Goal: Task Accomplishment & Management: Use online tool/utility

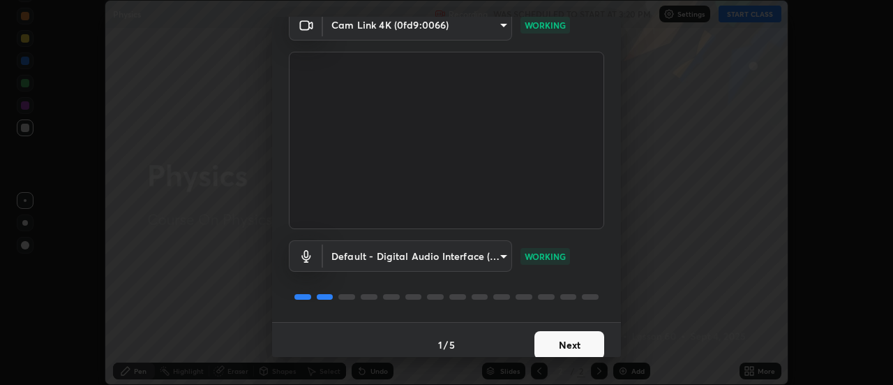
scroll to position [73, 0]
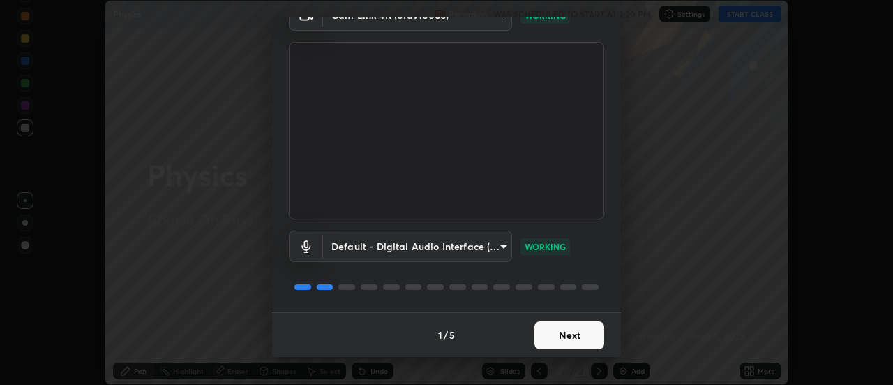
click at [572, 330] on button "Next" at bounding box center [570, 335] width 70 height 28
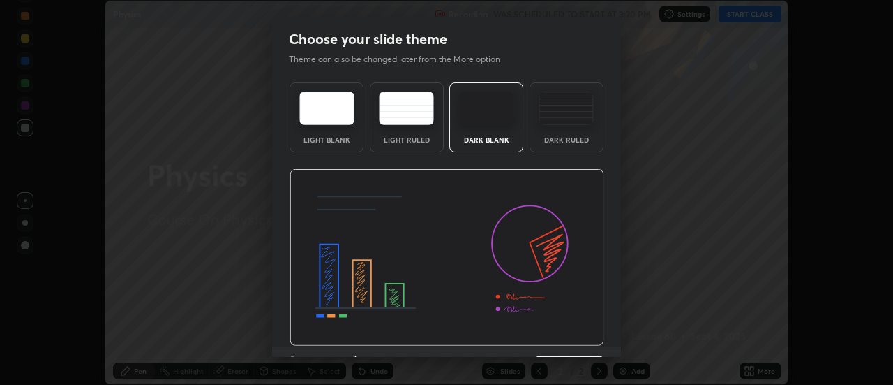
click at [574, 332] on img at bounding box center [447, 257] width 315 height 177
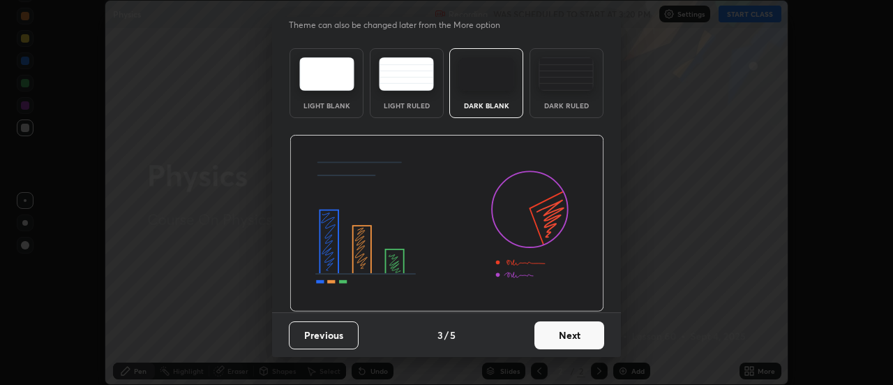
click at [577, 335] on button "Next" at bounding box center [570, 335] width 70 height 28
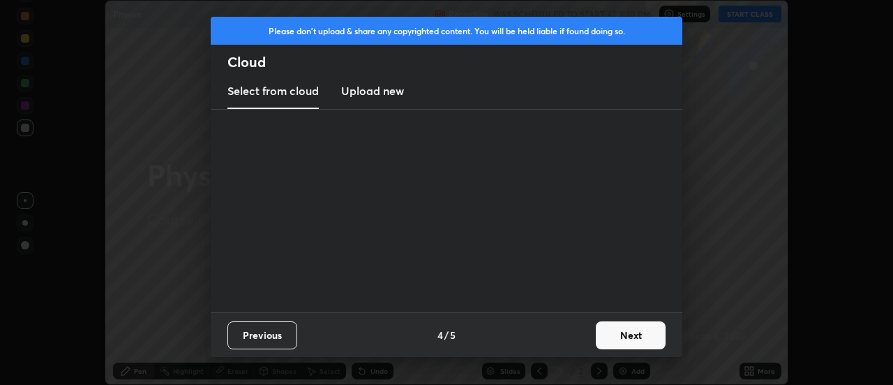
scroll to position [0, 0]
click at [625, 334] on button "Next" at bounding box center [631, 335] width 70 height 28
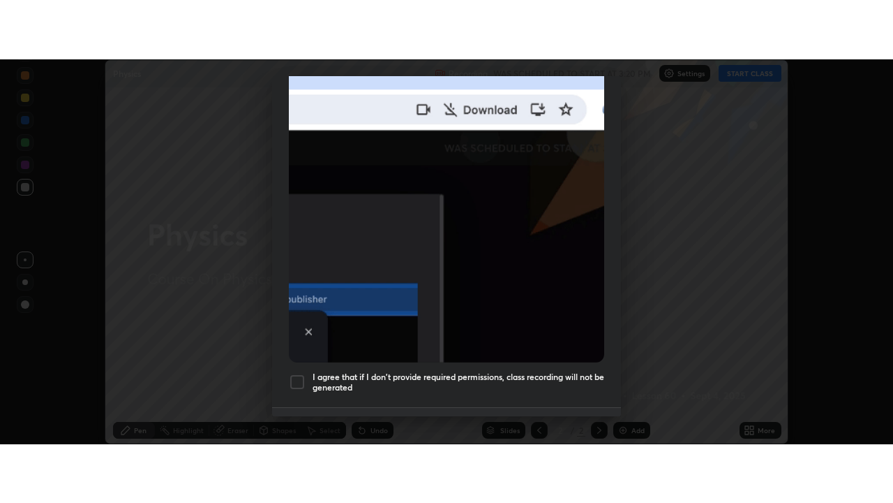
scroll to position [358, 0]
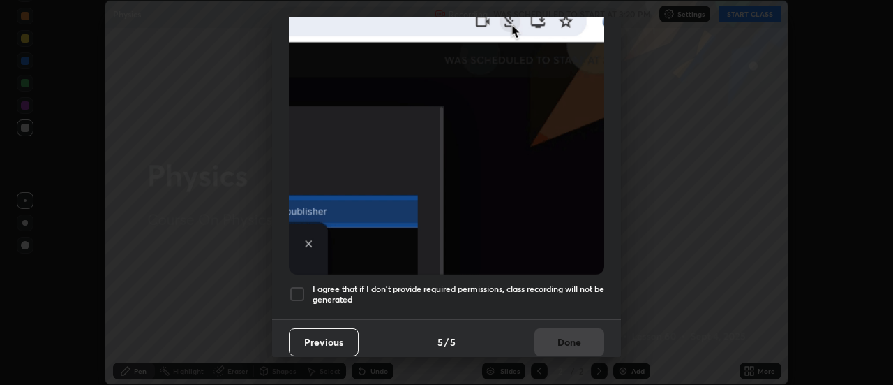
click at [293, 290] on div at bounding box center [297, 293] width 17 height 17
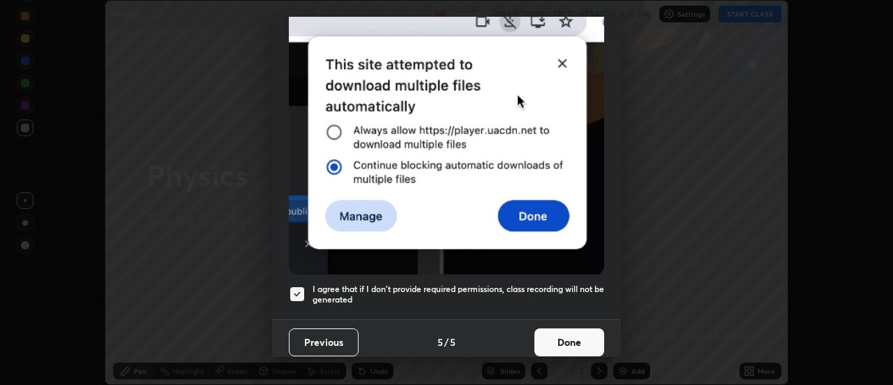
click at [567, 336] on button "Done" at bounding box center [570, 342] width 70 height 28
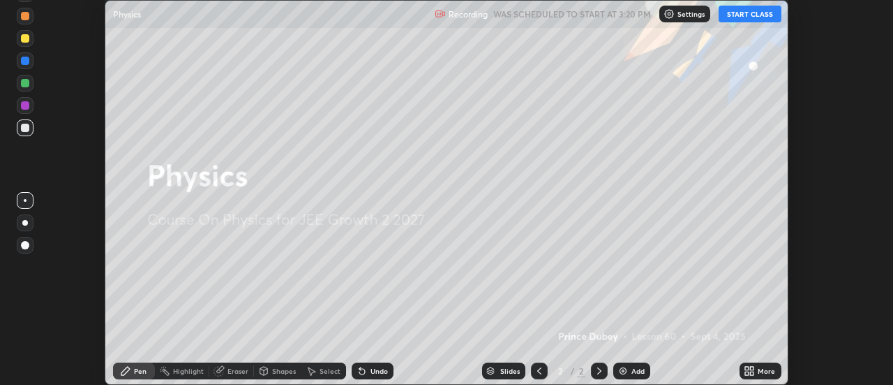
click at [744, 17] on button "START CLASS" at bounding box center [750, 14] width 63 height 17
click at [755, 370] on icon at bounding box center [749, 370] width 11 height 11
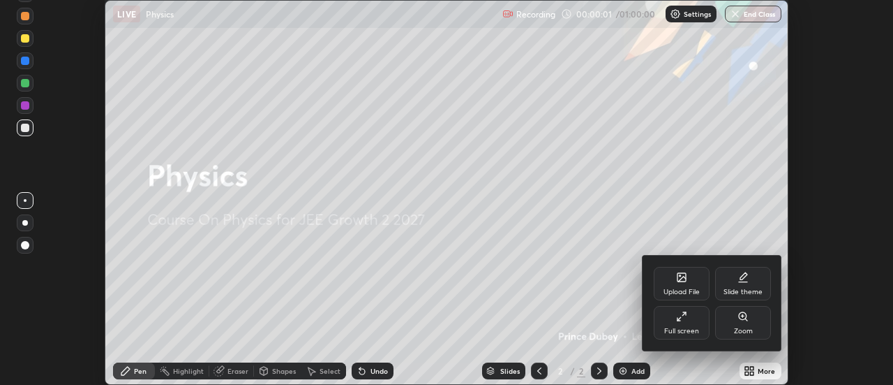
click at [693, 322] on div "Full screen" at bounding box center [682, 323] width 56 height 34
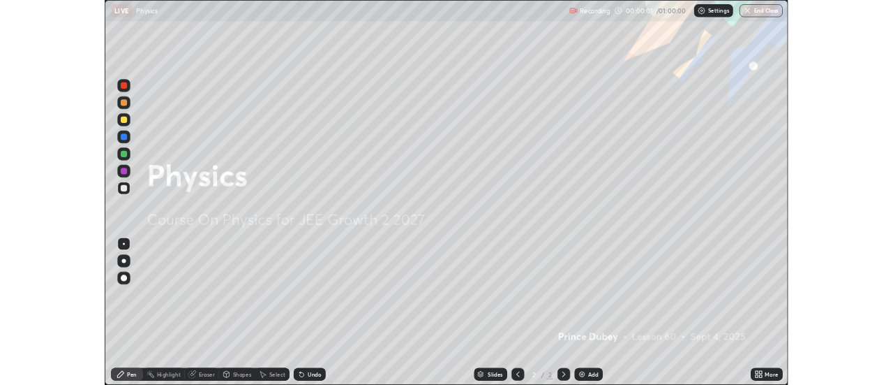
scroll to position [503, 893]
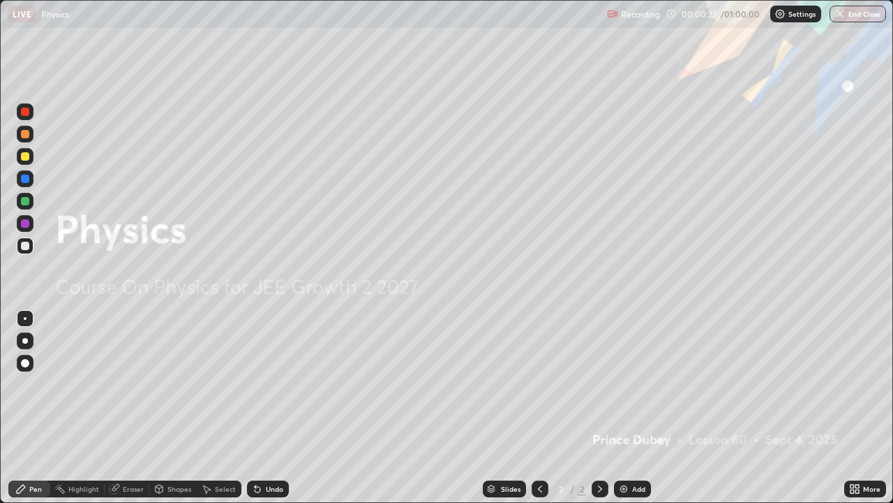
click at [630, 384] on div "Add" at bounding box center [632, 488] width 37 height 17
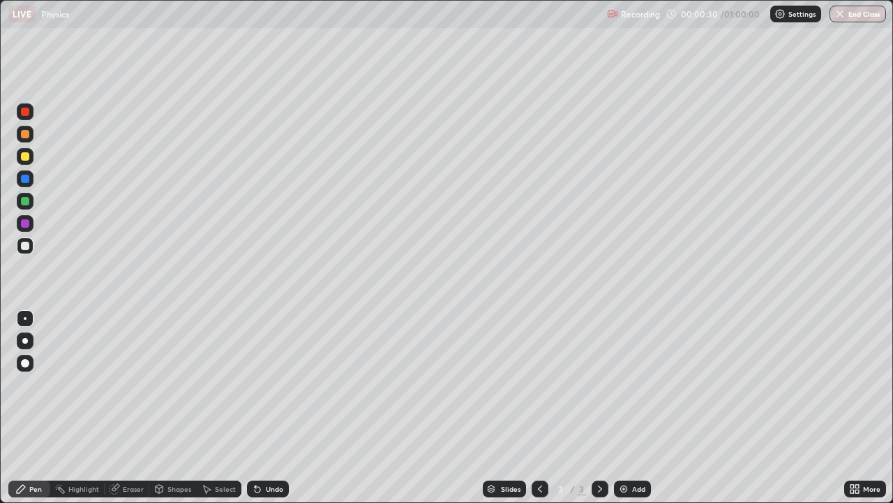
click at [24, 248] on div at bounding box center [25, 246] width 8 height 8
click at [175, 384] on div "Shapes" at bounding box center [180, 488] width 24 height 7
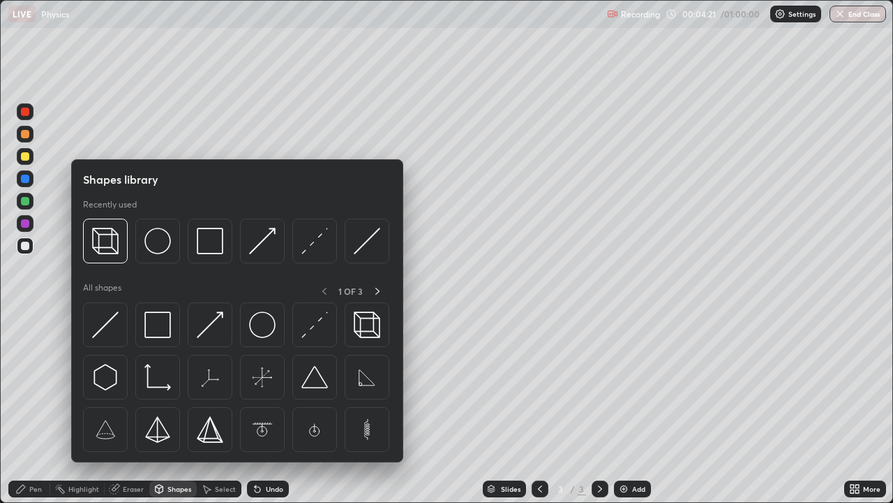
click at [38, 384] on div "Pen" at bounding box center [35, 488] width 13 height 7
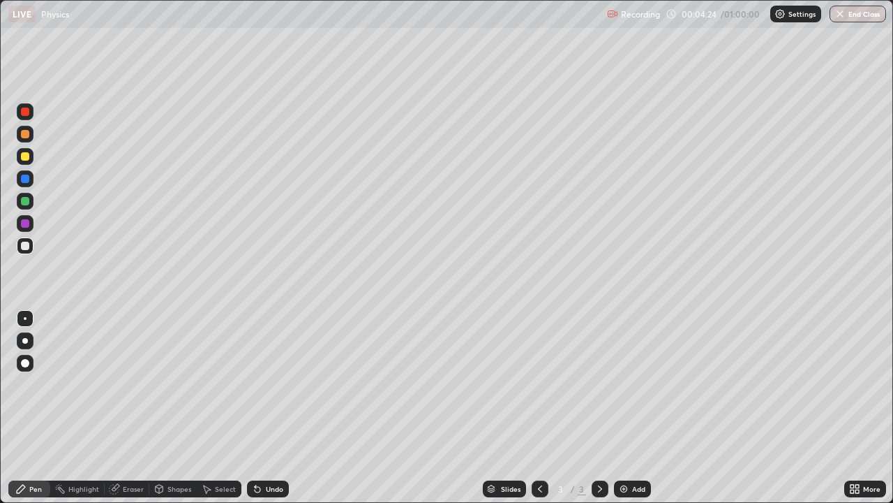
click at [266, 384] on div "Undo" at bounding box center [274, 488] width 17 height 7
click at [275, 384] on div "Undo" at bounding box center [268, 488] width 42 height 17
click at [168, 384] on div "Shapes" at bounding box center [180, 488] width 24 height 7
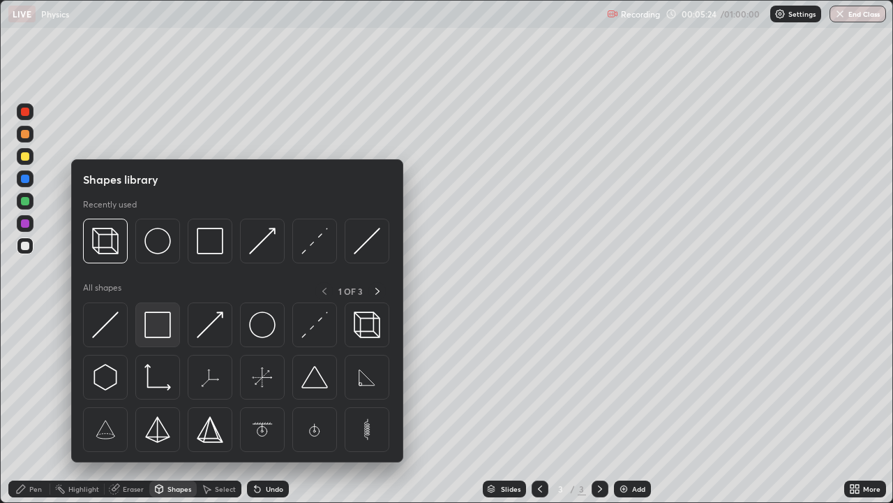
click at [156, 328] on img at bounding box center [157, 324] width 27 height 27
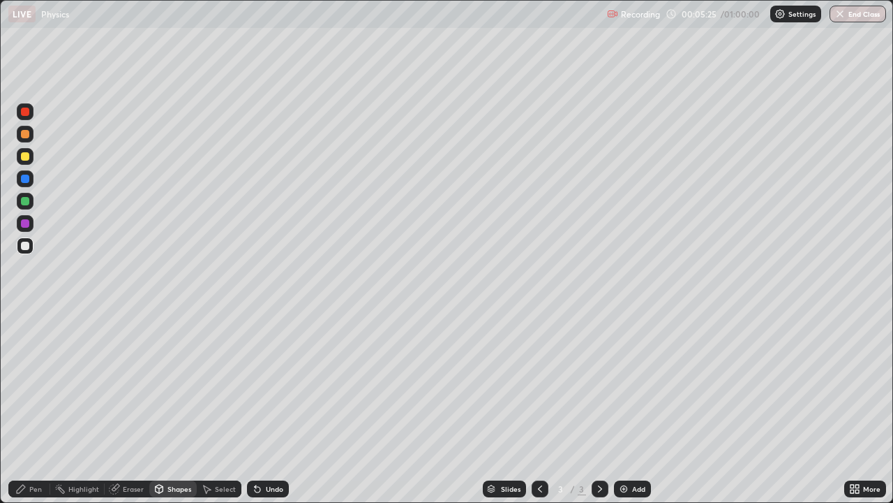
click at [24, 179] on div at bounding box center [25, 179] width 8 height 8
click at [172, 384] on div "Shapes" at bounding box center [180, 488] width 24 height 7
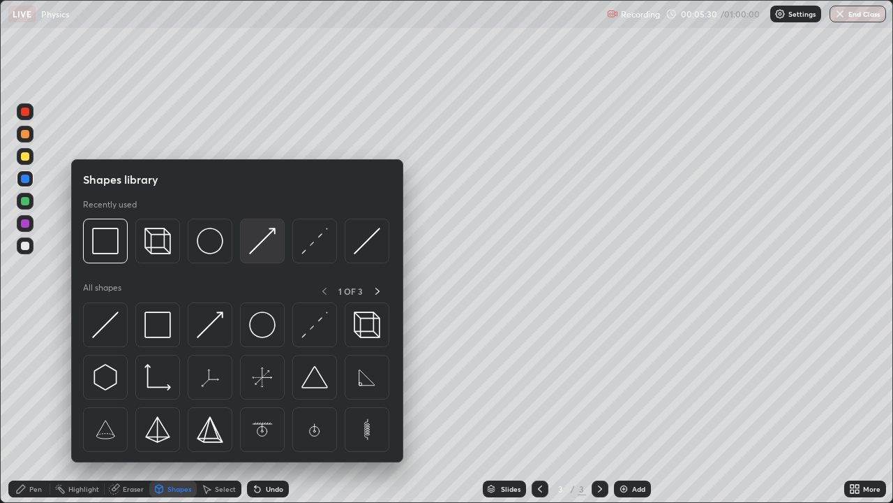
click at [261, 242] on img at bounding box center [262, 241] width 27 height 27
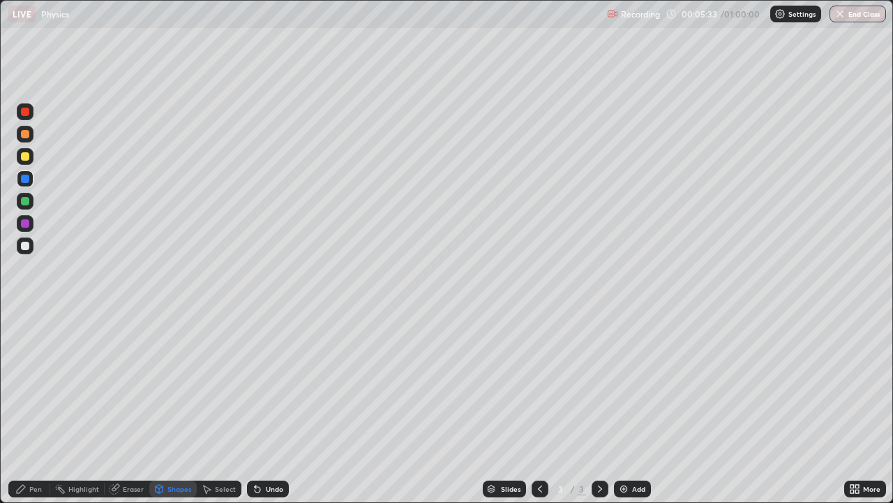
click at [32, 384] on div "Pen" at bounding box center [29, 488] width 42 height 17
click at [24, 246] on div at bounding box center [25, 246] width 8 height 8
click at [23, 200] on div at bounding box center [25, 201] width 8 height 8
click at [25, 157] on div at bounding box center [25, 156] width 8 height 8
click at [213, 384] on div "Select" at bounding box center [219, 488] width 45 height 17
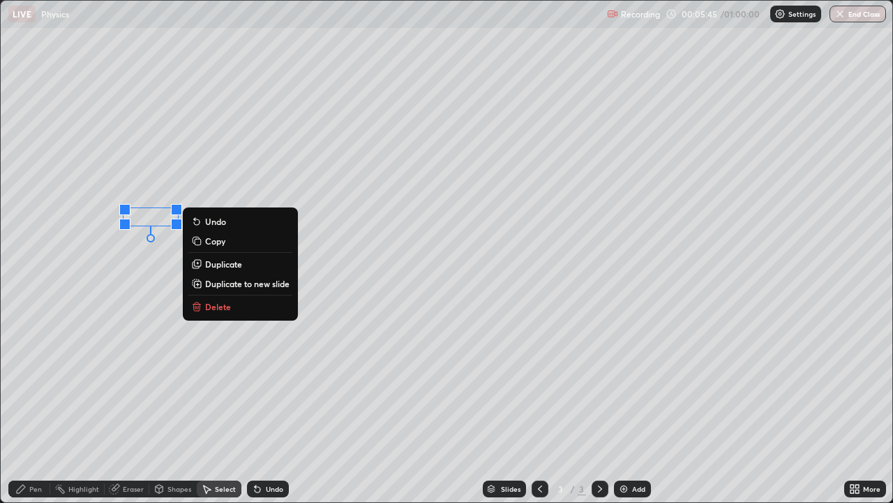
click at [225, 265] on p "Duplicate" at bounding box center [223, 263] width 37 height 11
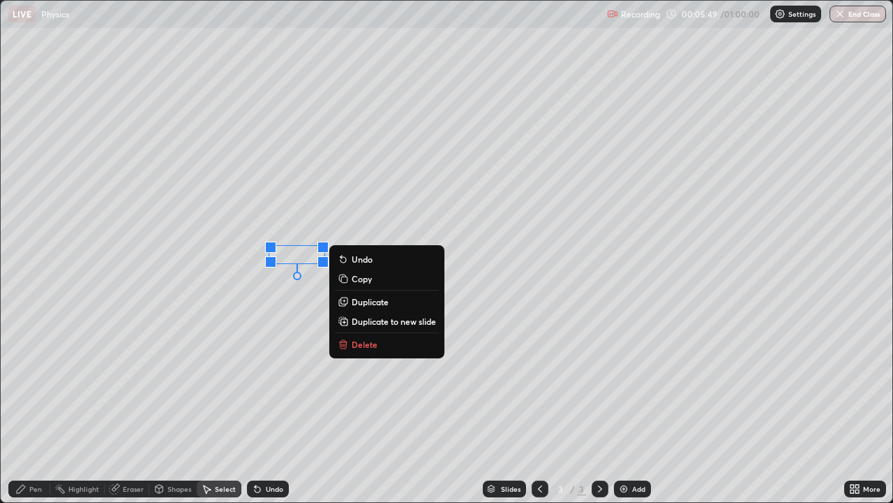
click at [373, 302] on p "Duplicate" at bounding box center [370, 301] width 37 height 11
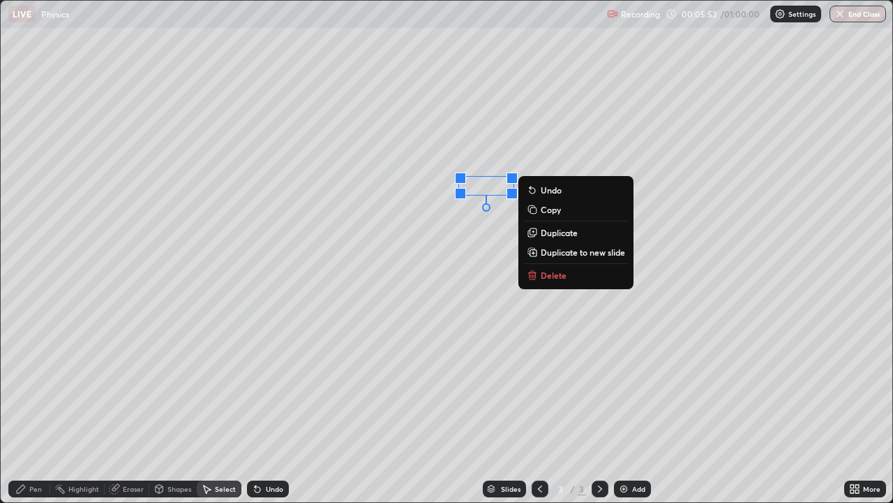
click at [408, 342] on div "0 ° Undo Copy Duplicate Duplicate to new slide Delete" at bounding box center [447, 251] width 892 height 501
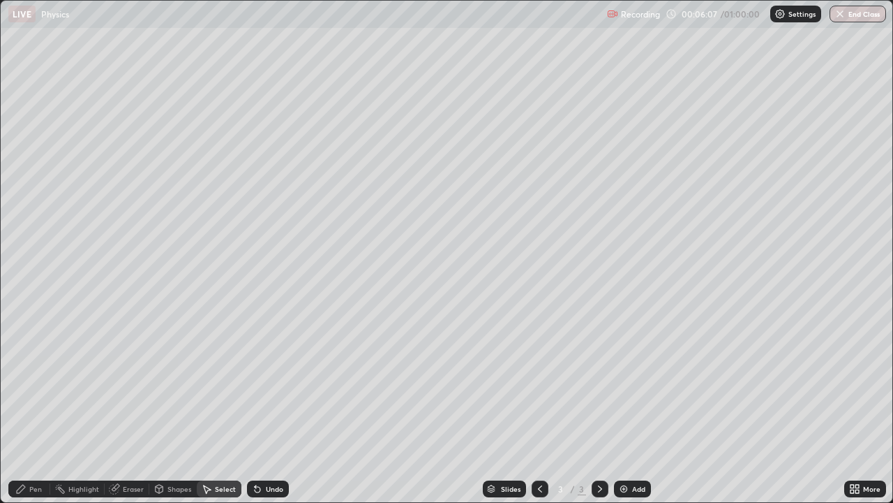
click at [26, 384] on icon at bounding box center [20, 488] width 11 height 11
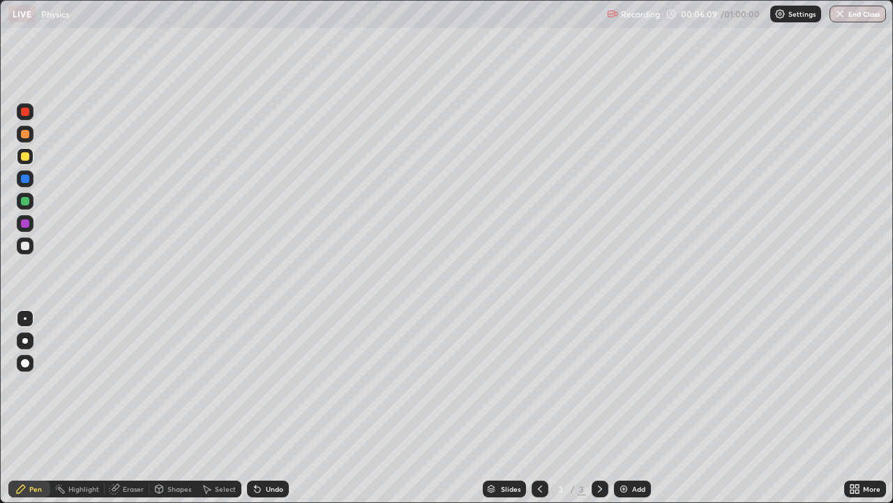
click at [24, 135] on div at bounding box center [25, 134] width 8 height 8
click at [175, 384] on div "Shapes" at bounding box center [180, 488] width 24 height 7
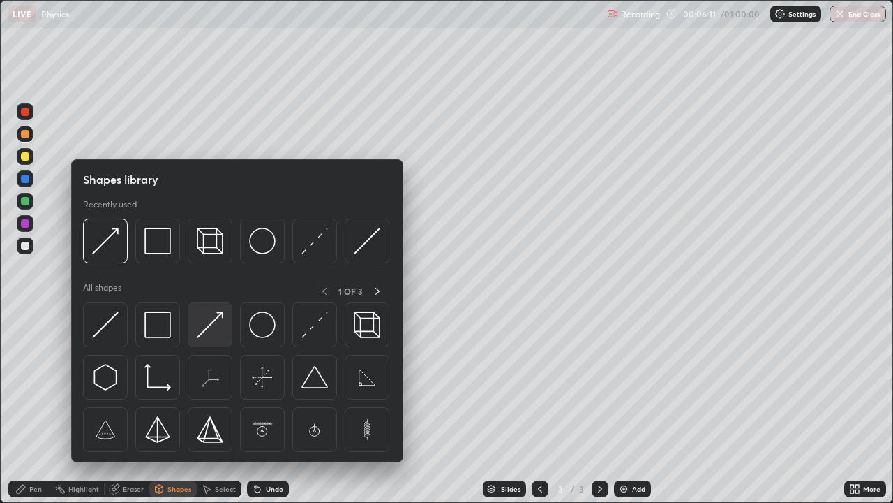
click at [209, 327] on img at bounding box center [210, 324] width 27 height 27
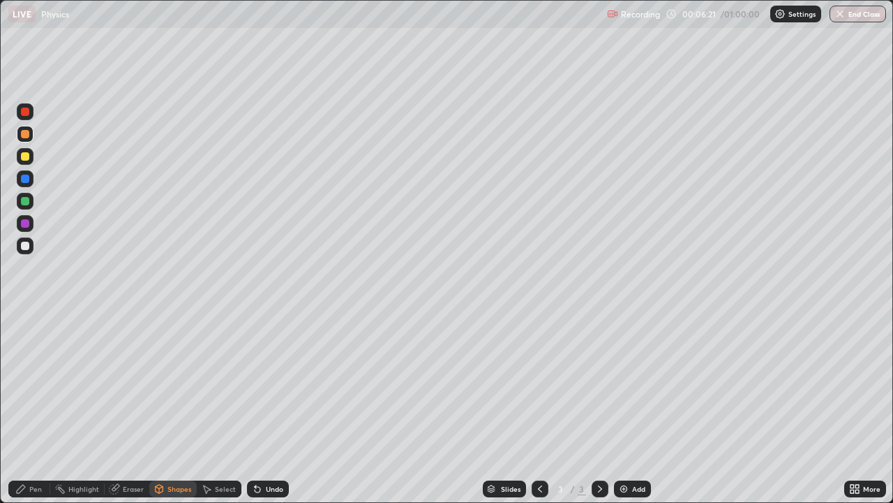
click at [24, 384] on icon at bounding box center [20, 488] width 11 height 11
click at [25, 200] on div at bounding box center [25, 201] width 8 height 8
click at [171, 384] on div "Shapes" at bounding box center [180, 488] width 24 height 7
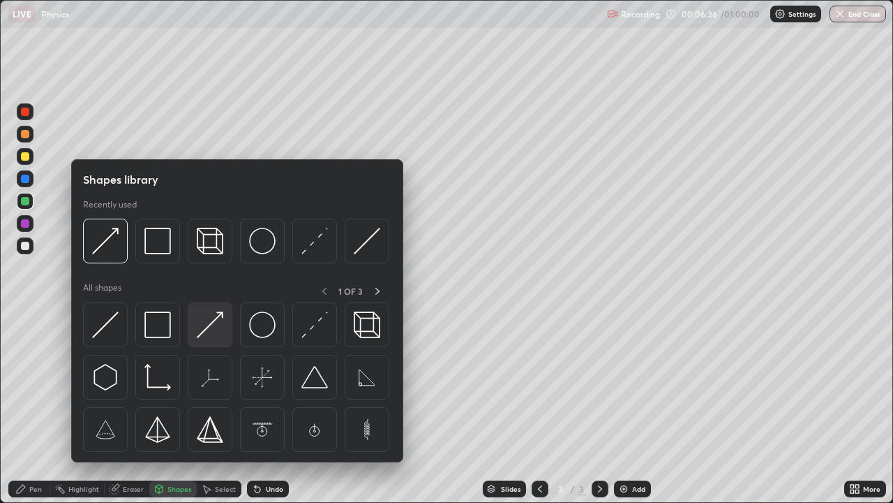
click at [209, 331] on img at bounding box center [210, 324] width 27 height 27
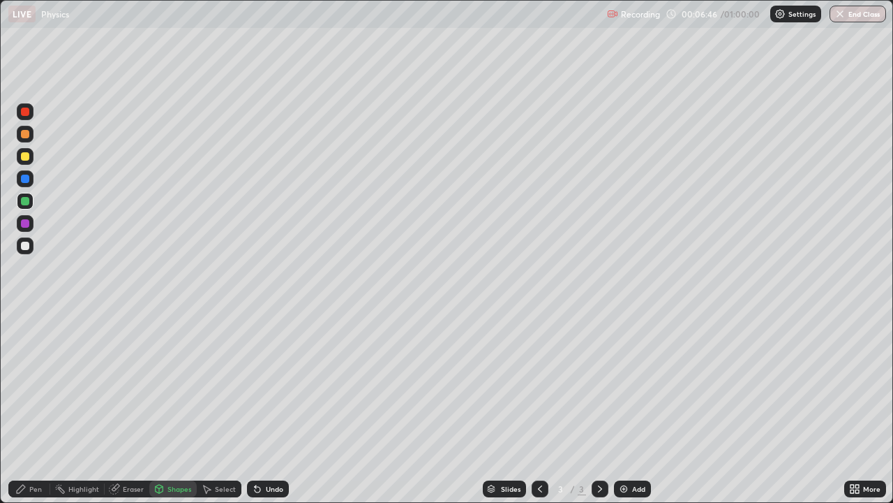
click at [35, 384] on div "Pen" at bounding box center [35, 488] width 13 height 7
click at [24, 202] on div at bounding box center [25, 201] width 8 height 8
click at [28, 247] on div at bounding box center [25, 246] width 8 height 8
click at [25, 156] on div at bounding box center [25, 156] width 8 height 8
click at [175, 384] on div "Shapes" at bounding box center [172, 488] width 47 height 17
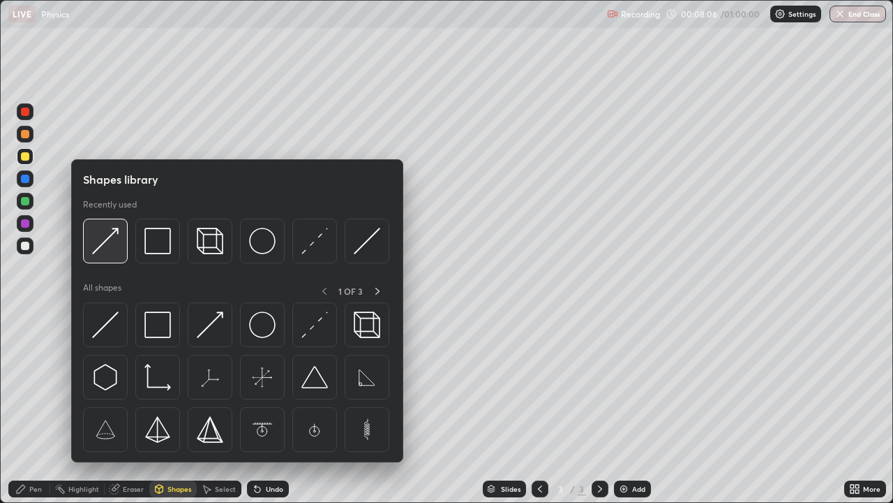
click at [115, 244] on img at bounding box center [105, 241] width 27 height 27
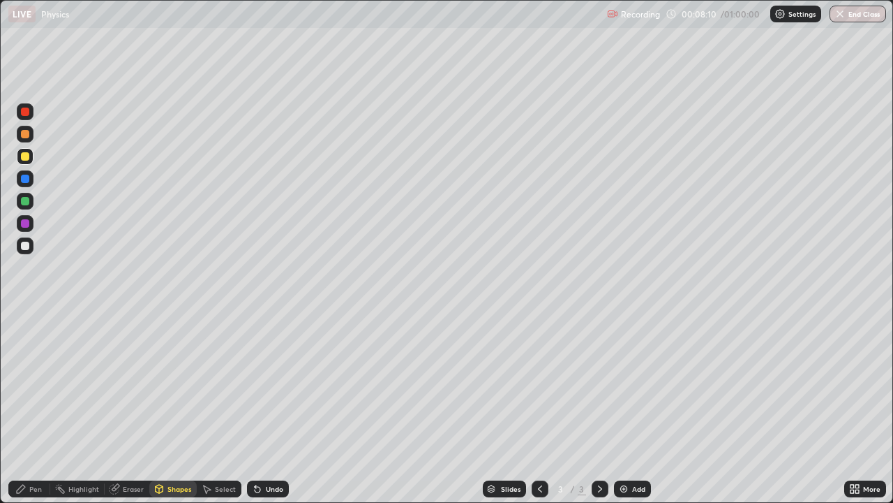
click at [28, 384] on div "Pen" at bounding box center [29, 488] width 42 height 17
click at [220, 384] on div "Select" at bounding box center [225, 488] width 21 height 7
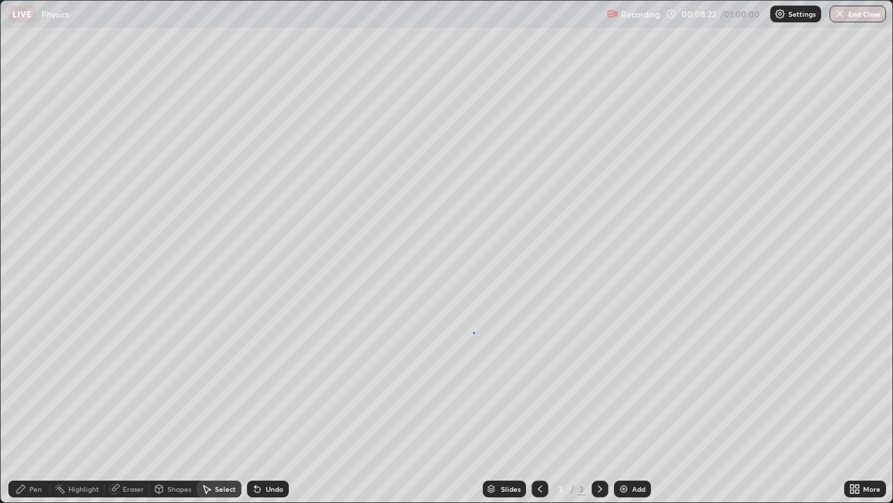
click at [474, 332] on div "0 ° Undo Copy Duplicate Duplicate to new slide Delete" at bounding box center [447, 251] width 892 height 501
click at [174, 384] on div "Shapes" at bounding box center [180, 488] width 24 height 7
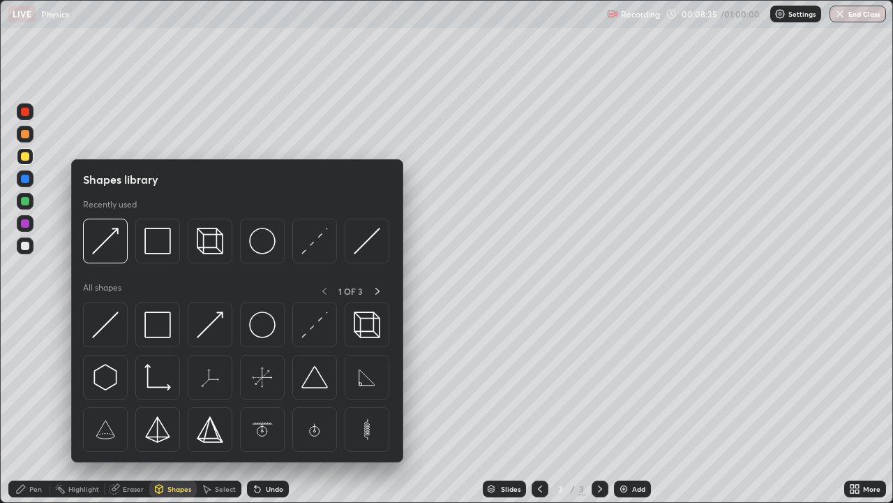
click at [29, 384] on div "Pen" at bounding box center [29, 488] width 42 height 17
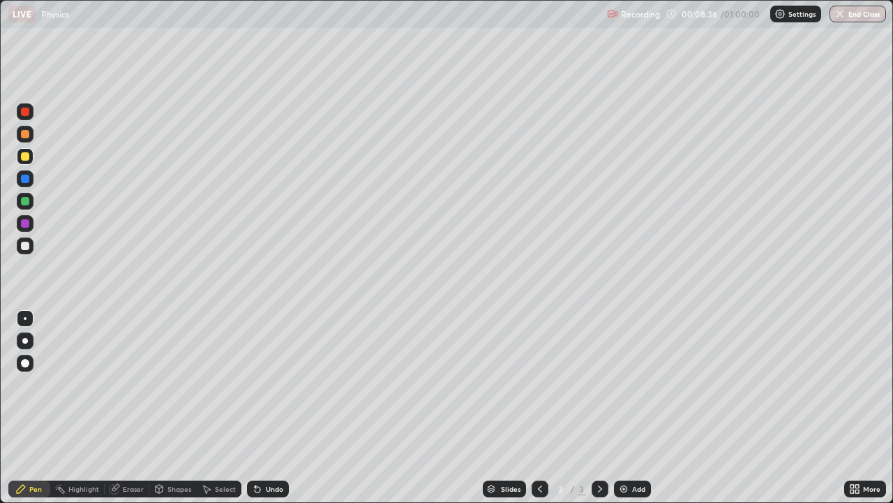
click at [25, 160] on div at bounding box center [25, 156] width 8 height 8
click at [168, 384] on div "Shapes" at bounding box center [180, 488] width 24 height 7
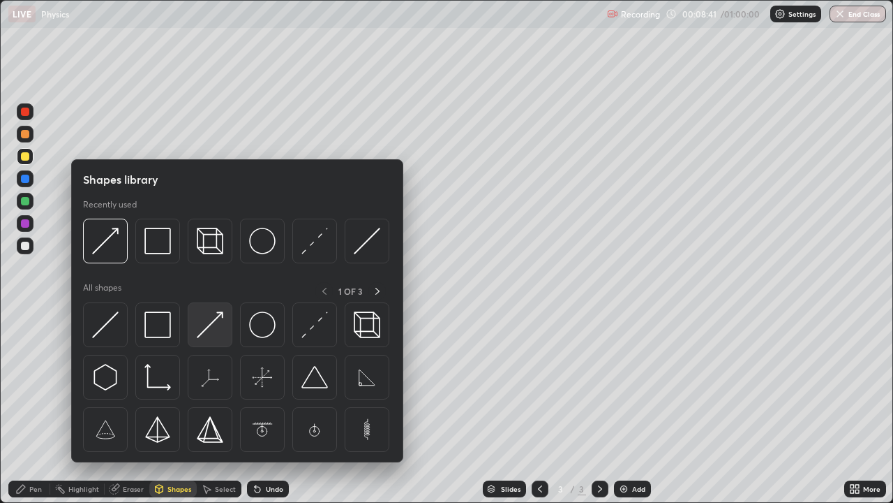
click at [212, 322] on img at bounding box center [210, 324] width 27 height 27
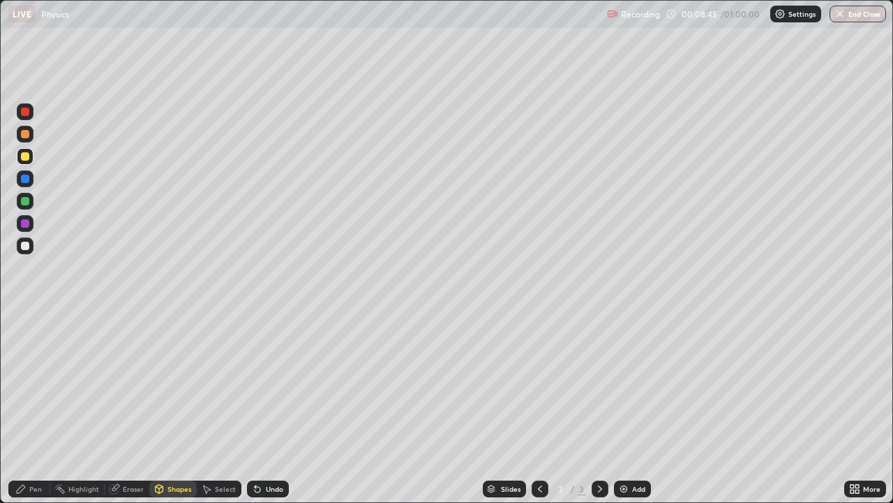
click at [35, 384] on div "Pen" at bounding box center [35, 488] width 13 height 7
click at [22, 115] on div at bounding box center [25, 111] width 8 height 8
click at [177, 384] on div "Shapes" at bounding box center [180, 488] width 24 height 7
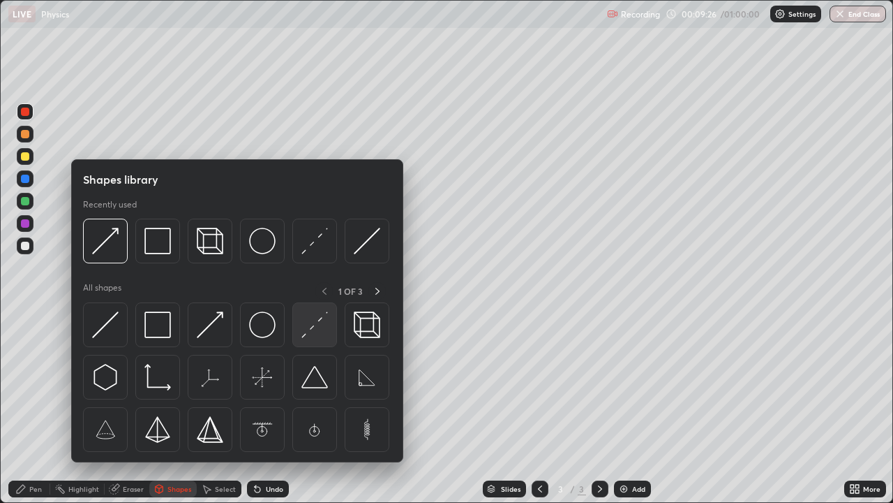
click at [316, 325] on img at bounding box center [315, 324] width 27 height 27
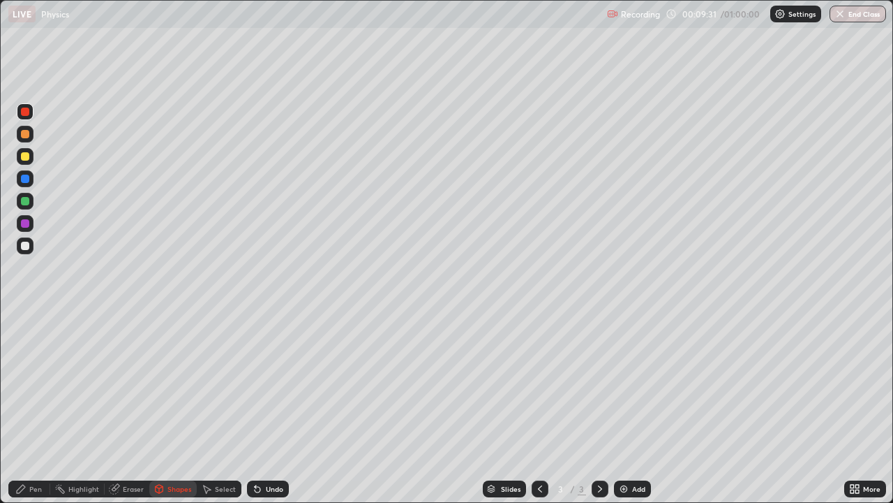
click at [22, 245] on div at bounding box center [25, 246] width 8 height 8
click at [222, 384] on div "Select" at bounding box center [225, 488] width 21 height 7
click at [265, 384] on div "Undo" at bounding box center [268, 488] width 42 height 17
click at [273, 384] on div "Undo" at bounding box center [268, 488] width 42 height 17
click at [20, 384] on icon at bounding box center [21, 488] width 8 height 8
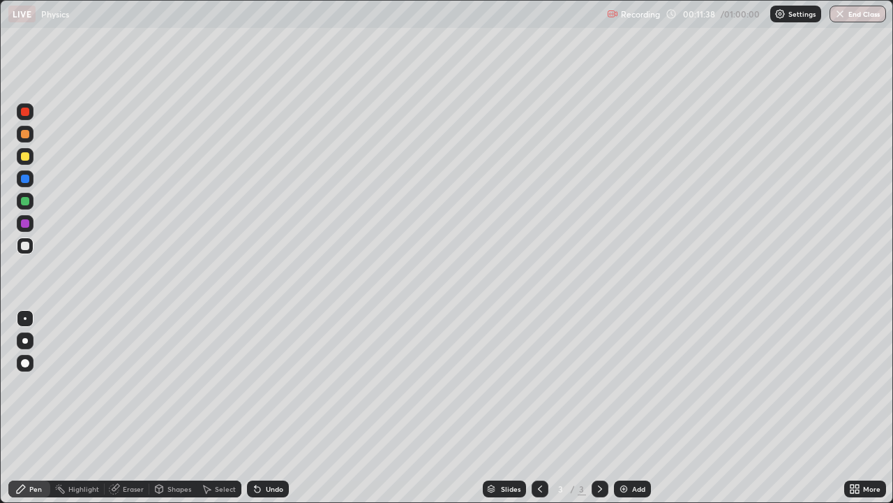
click at [168, 384] on div "Shapes" at bounding box center [180, 488] width 24 height 7
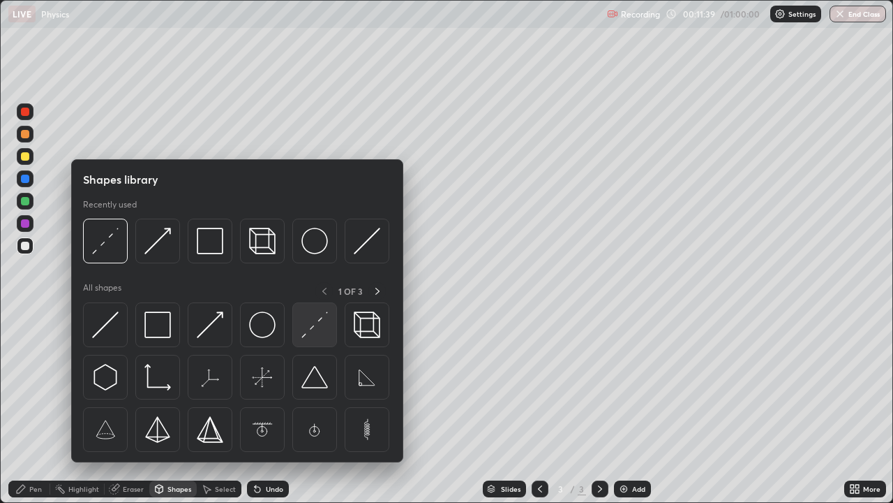
click at [319, 329] on img at bounding box center [315, 324] width 27 height 27
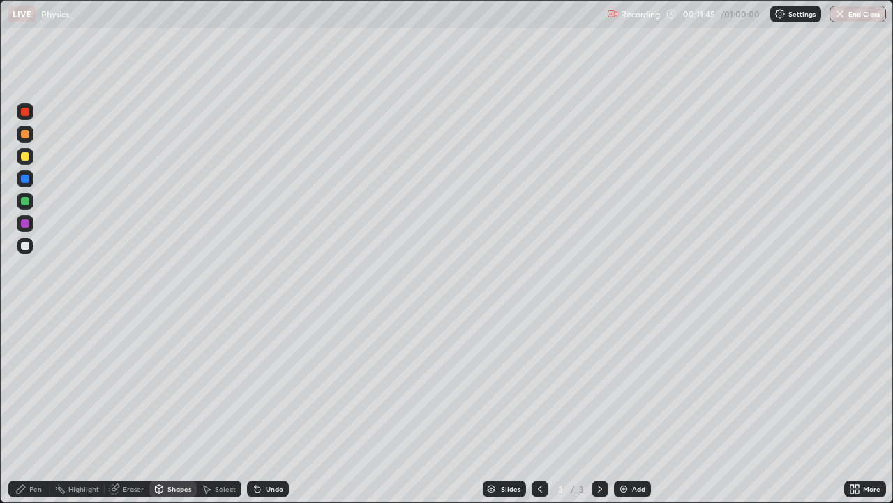
click at [216, 384] on div "Select" at bounding box center [225, 488] width 21 height 7
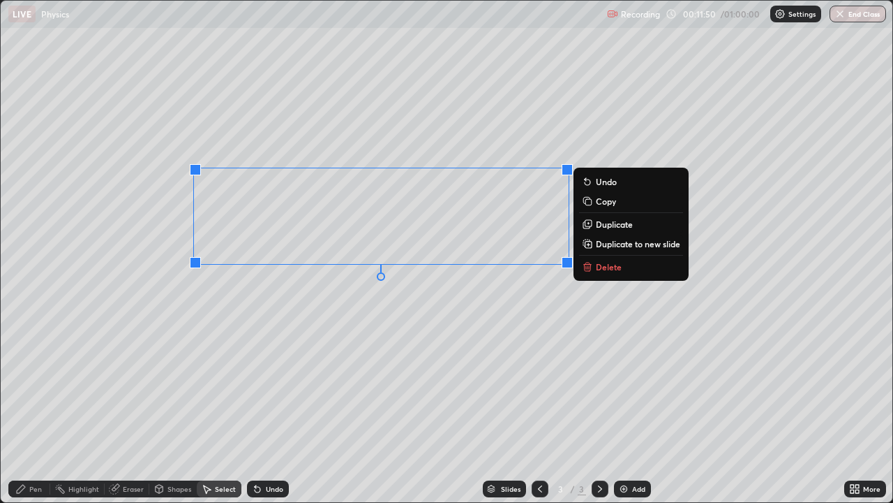
click at [198, 362] on div "0 ° Undo Copy Duplicate Duplicate to new slide Delete" at bounding box center [447, 251] width 892 height 501
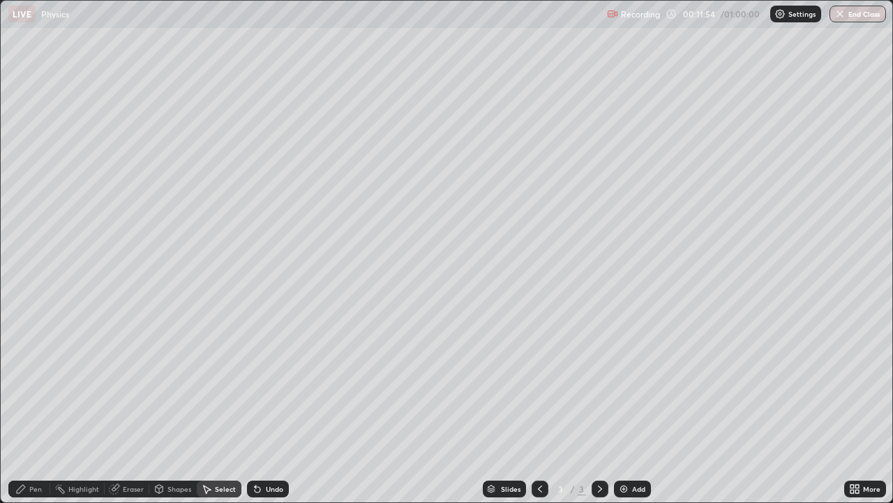
click at [266, 384] on div "Undo" at bounding box center [274, 488] width 17 height 7
click at [168, 384] on div "Shapes" at bounding box center [180, 488] width 24 height 7
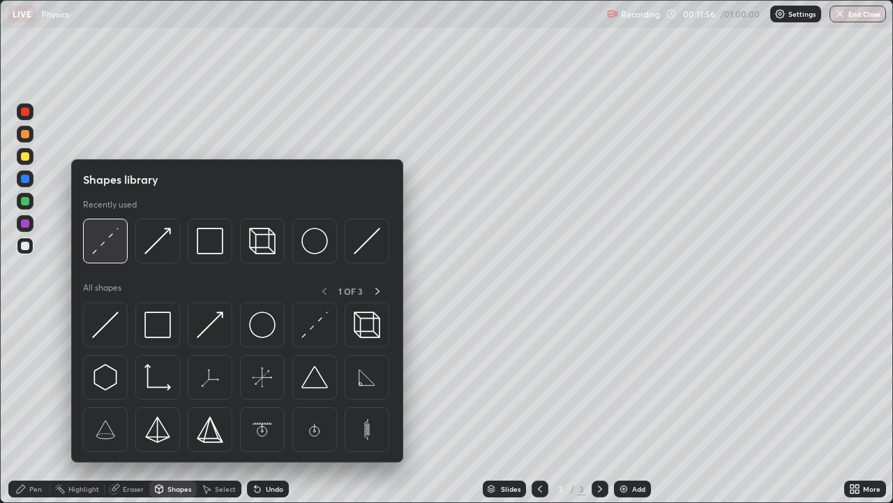
click at [110, 254] on img at bounding box center [105, 241] width 27 height 27
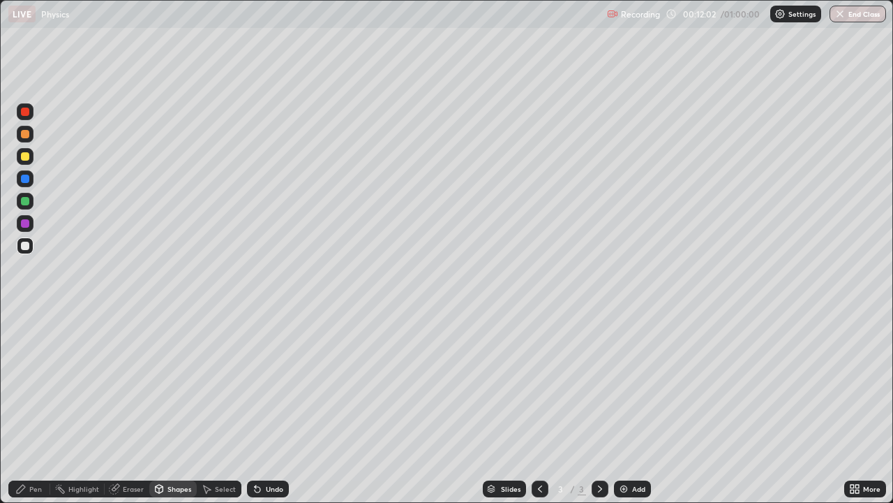
click at [22, 384] on icon at bounding box center [20, 488] width 11 height 11
click at [25, 318] on div at bounding box center [25, 318] width 3 height 3
click at [24, 246] on div at bounding box center [25, 246] width 8 height 8
click at [279, 384] on div "Undo" at bounding box center [274, 488] width 17 height 7
click at [266, 384] on div "Undo" at bounding box center [274, 488] width 17 height 7
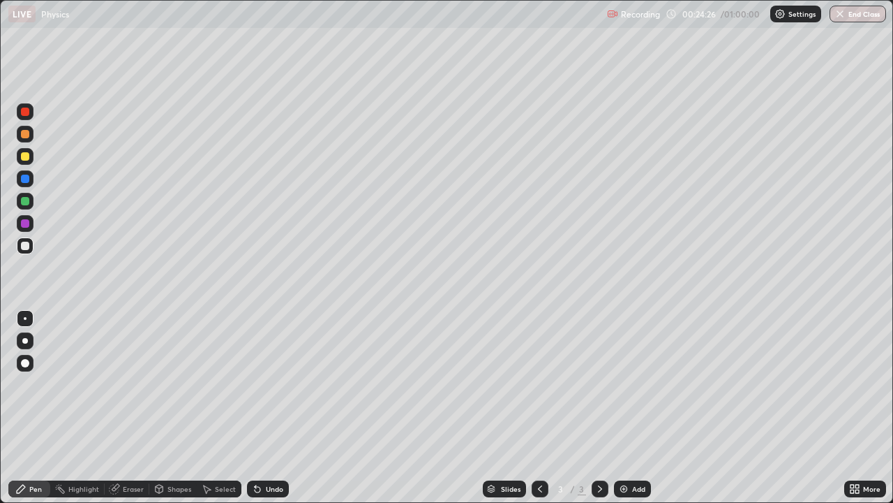
click at [634, 384] on div "Add" at bounding box center [638, 488] width 13 height 7
click at [175, 384] on div "Shapes" at bounding box center [180, 488] width 24 height 7
click at [27, 384] on div "Pen" at bounding box center [29, 488] width 42 height 17
click at [175, 384] on div "Shapes" at bounding box center [180, 488] width 24 height 7
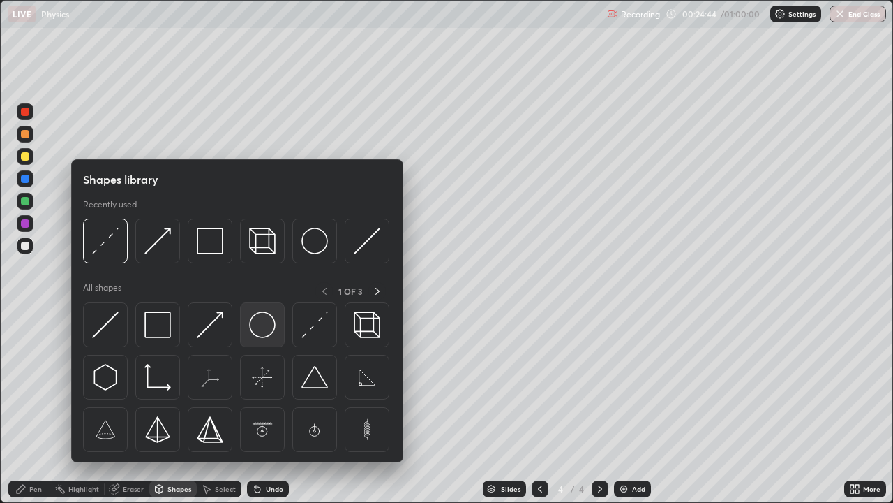
click at [262, 325] on img at bounding box center [262, 324] width 27 height 27
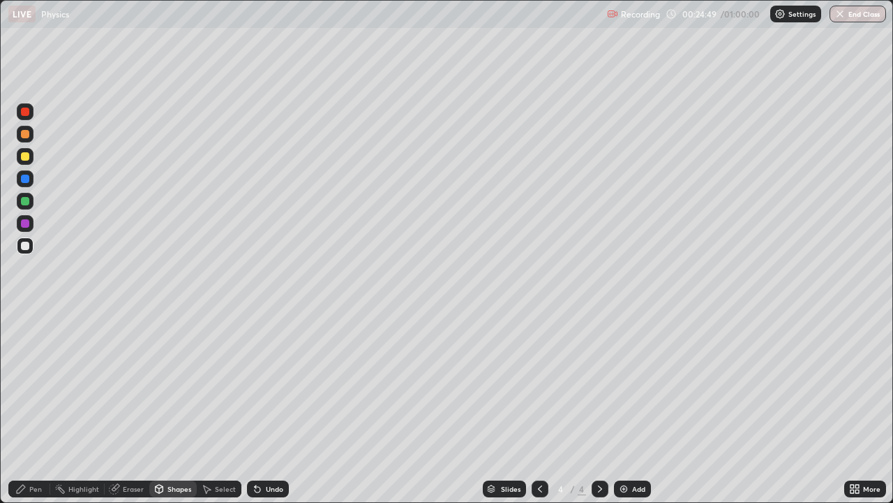
click at [220, 384] on div "Select" at bounding box center [225, 488] width 21 height 7
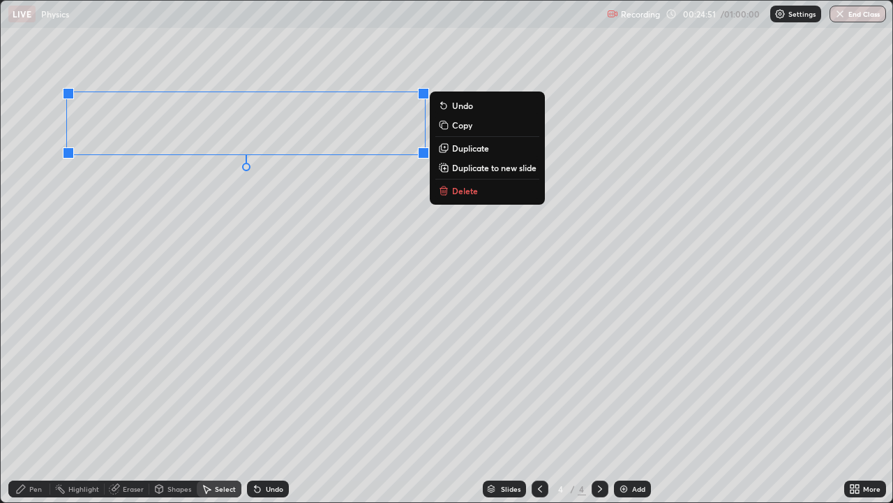
click at [136, 181] on div "0 ° Undo Copy Duplicate Duplicate to new slide Delete" at bounding box center [447, 251] width 892 height 501
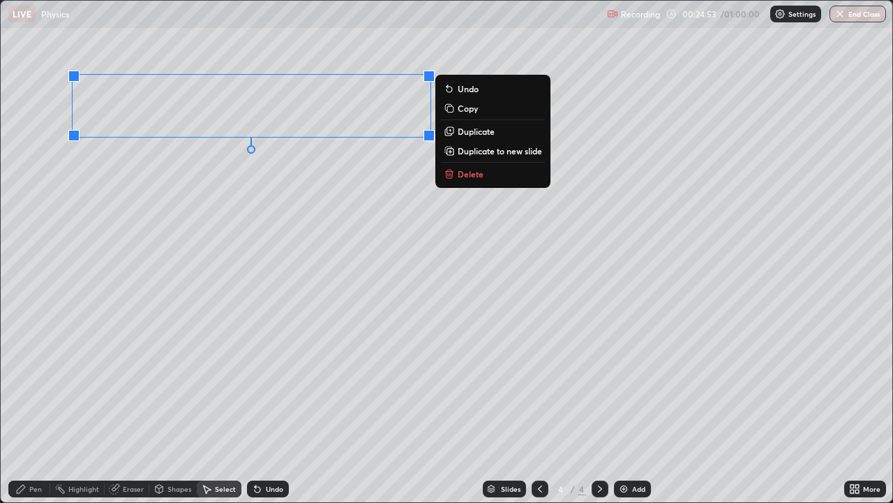
click at [191, 202] on div "0 ° Undo Copy Duplicate Duplicate to new slide Delete" at bounding box center [447, 251] width 892 height 501
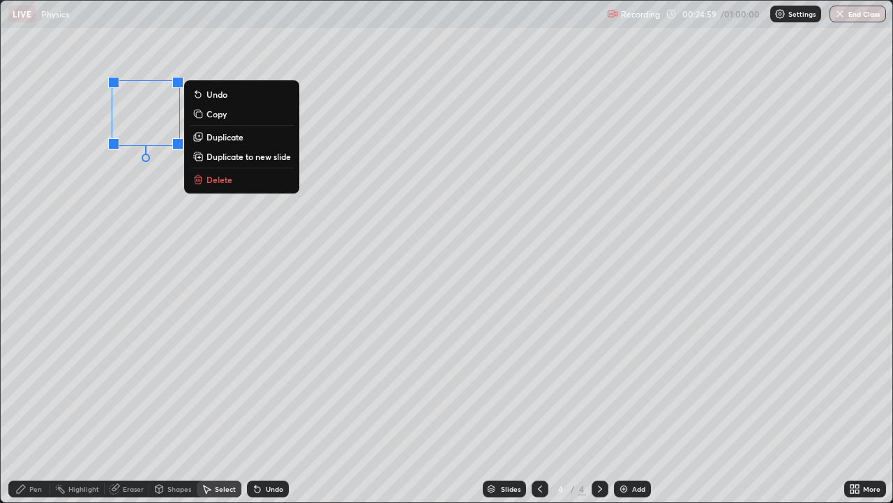
click at [135, 199] on div "0 ° Undo Copy Duplicate Duplicate to new slide Delete" at bounding box center [447, 251] width 892 height 501
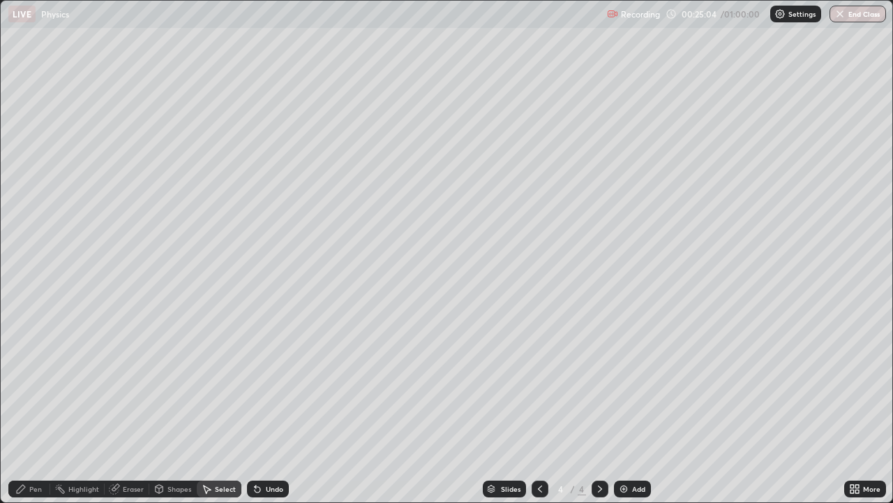
click at [180, 384] on div "Shapes" at bounding box center [180, 488] width 24 height 7
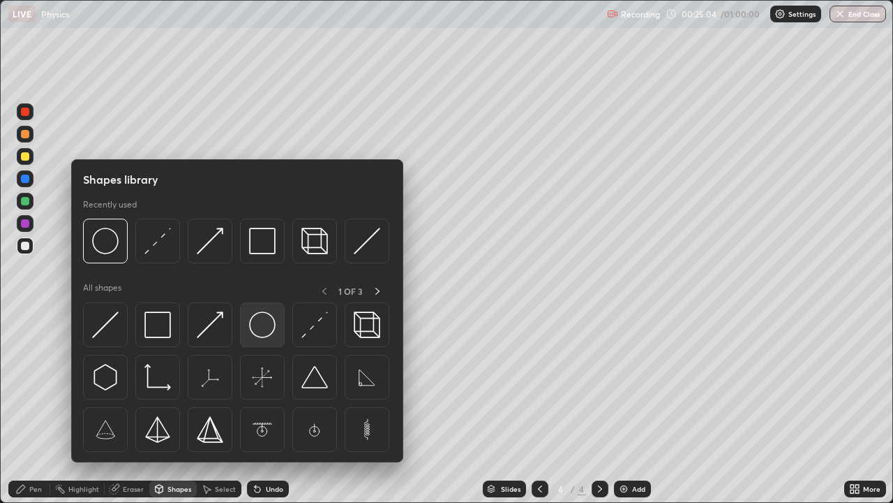
click at [265, 327] on img at bounding box center [262, 324] width 27 height 27
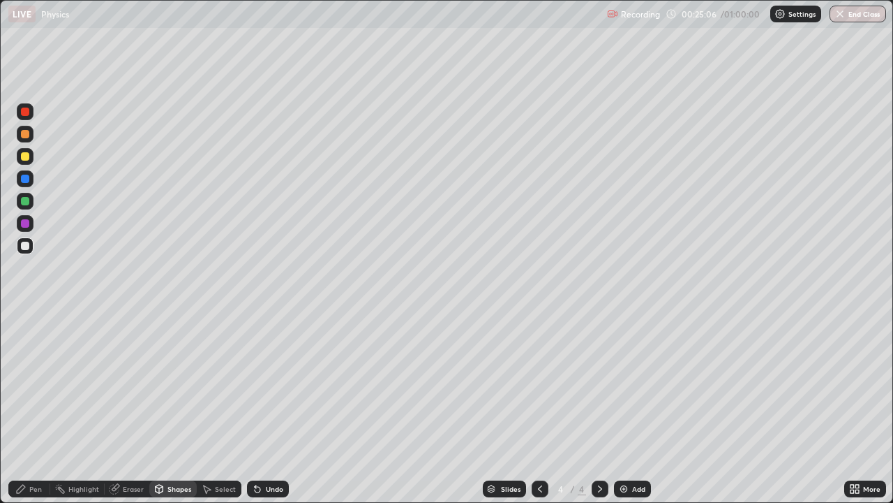
click at [220, 384] on div "Select" at bounding box center [219, 488] width 45 height 17
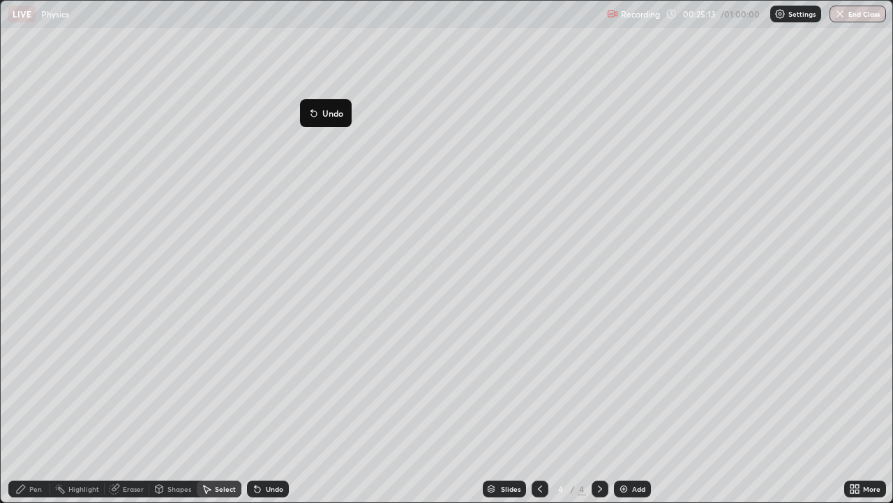
click at [285, 172] on div "0 ° Undo Copy Duplicate Duplicate to new slide Delete" at bounding box center [447, 251] width 892 height 501
click at [173, 384] on div "Shapes" at bounding box center [180, 488] width 24 height 7
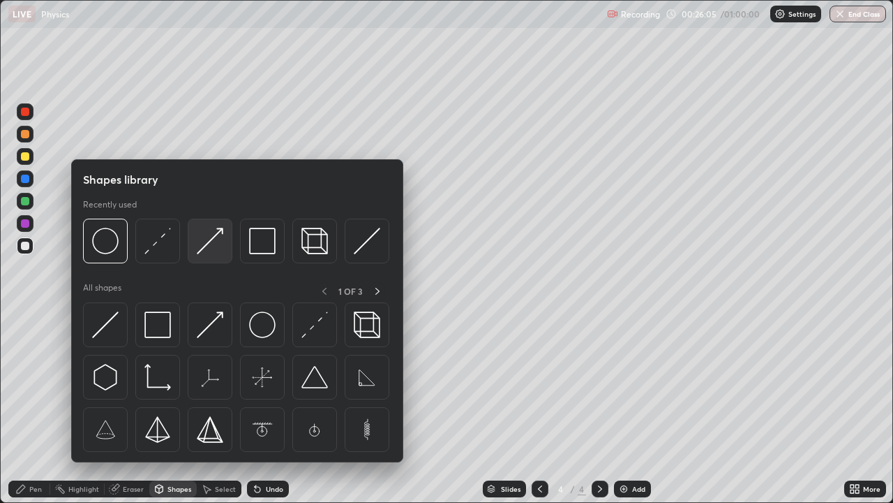
click at [207, 243] on img at bounding box center [210, 241] width 27 height 27
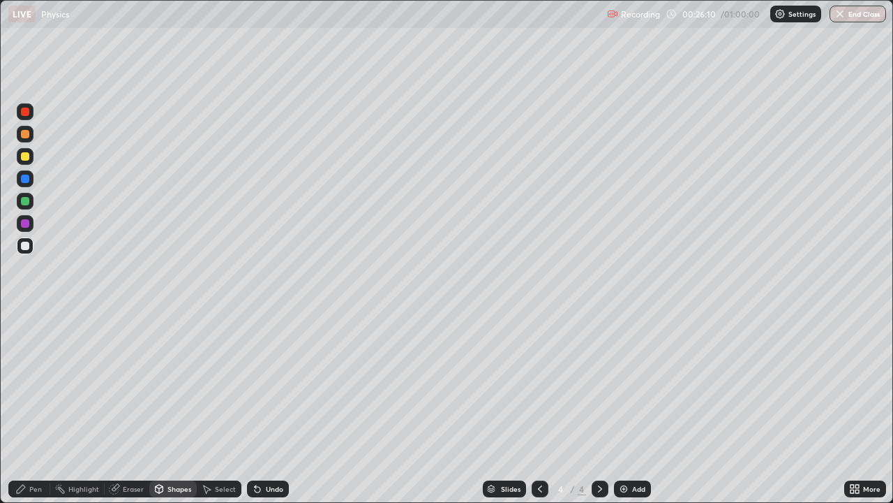
click at [33, 384] on div "Pen" at bounding box center [35, 488] width 13 height 7
click at [644, 384] on div "Add" at bounding box center [632, 488] width 37 height 17
click at [539, 384] on icon at bounding box center [540, 488] width 11 height 11
click at [598, 384] on icon at bounding box center [600, 488] width 11 height 11
click at [25, 246] on div at bounding box center [25, 246] width 8 height 8
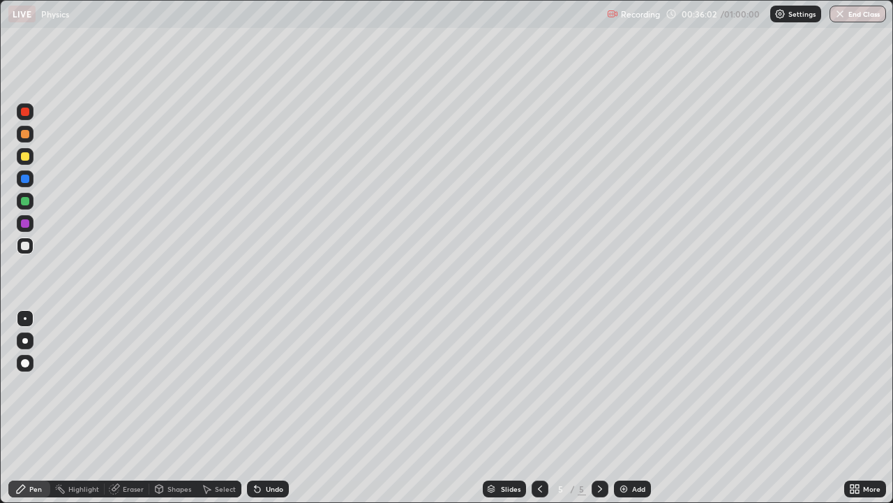
click at [171, 384] on div "Shapes" at bounding box center [180, 488] width 24 height 7
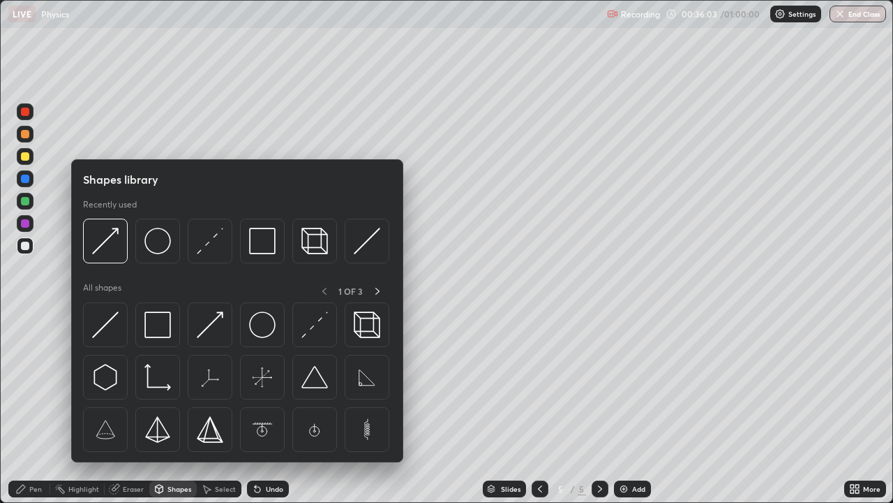
click at [36, 384] on div "Pen" at bounding box center [35, 488] width 13 height 7
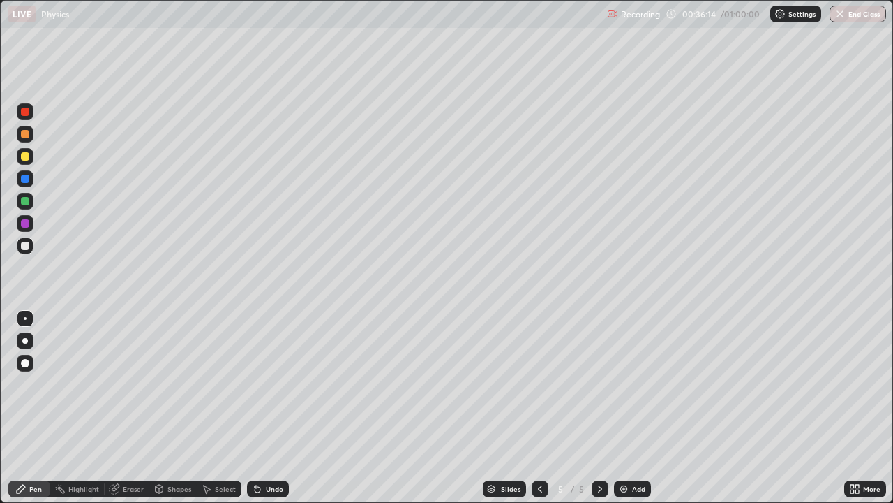
click at [177, 384] on div "Shapes" at bounding box center [172, 488] width 47 height 17
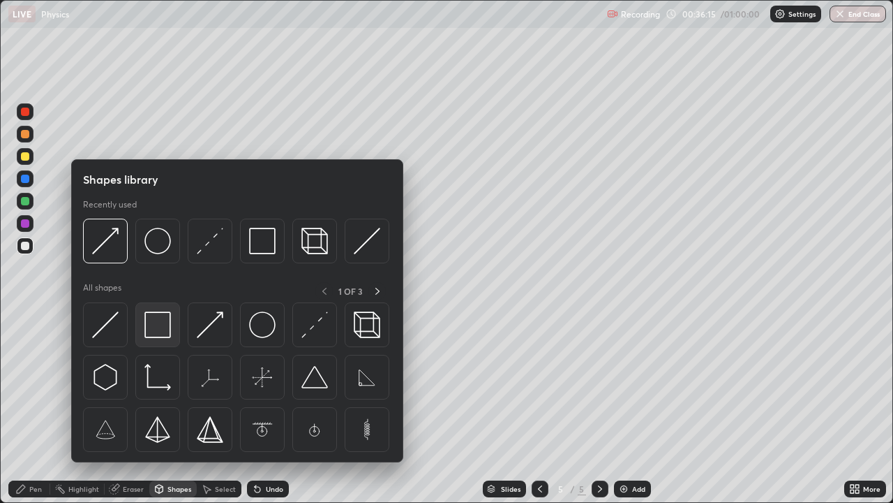
click at [160, 329] on img at bounding box center [157, 324] width 27 height 27
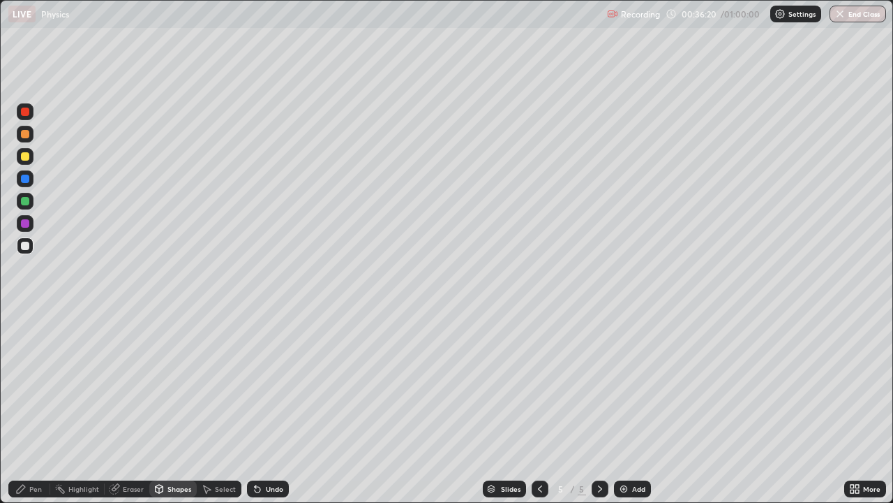
click at [216, 384] on div "Select" at bounding box center [225, 488] width 21 height 7
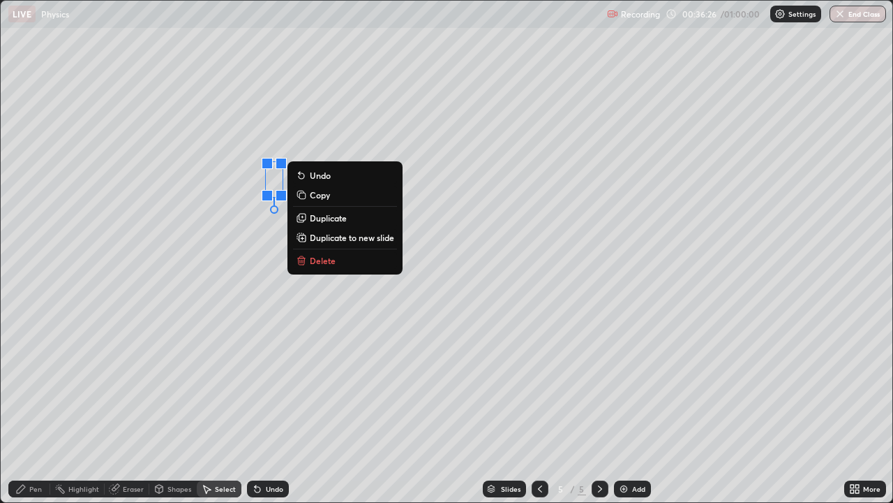
click at [238, 384] on div "0 ° Undo Copy Duplicate Duplicate to new slide Delete" at bounding box center [447, 251] width 892 height 501
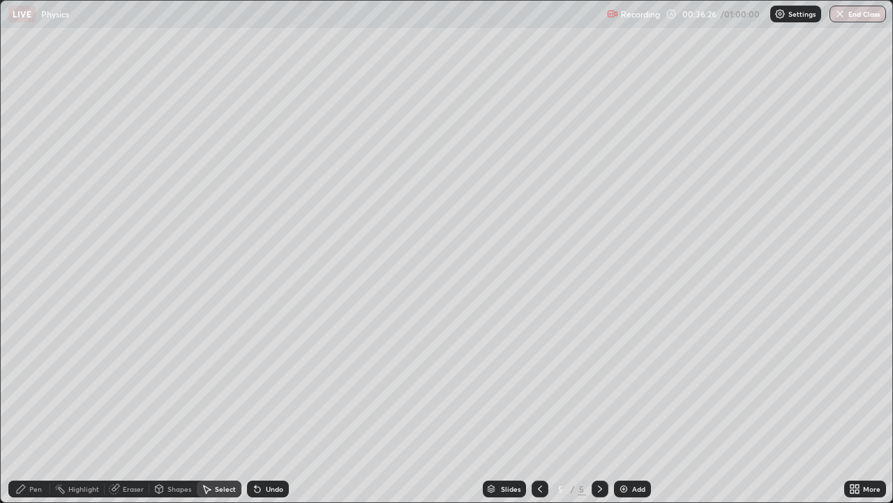
click at [179, 384] on div "Shapes" at bounding box center [172, 488] width 47 height 17
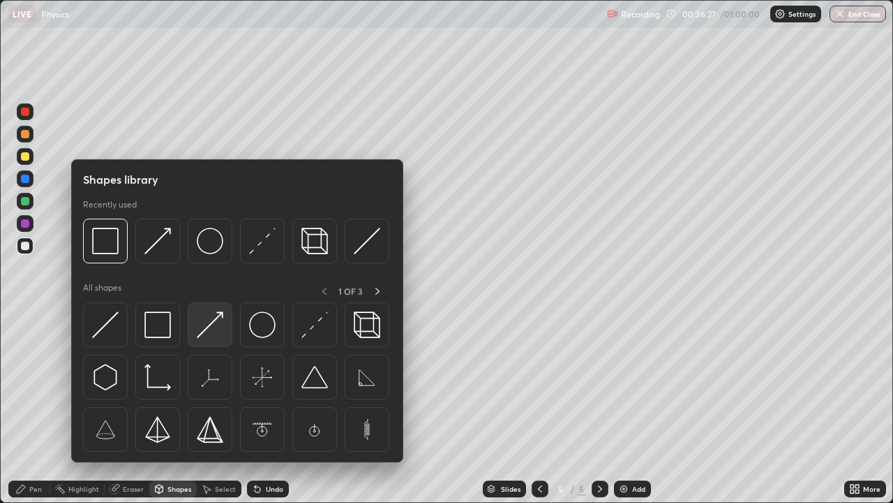
click at [216, 328] on img at bounding box center [210, 324] width 27 height 27
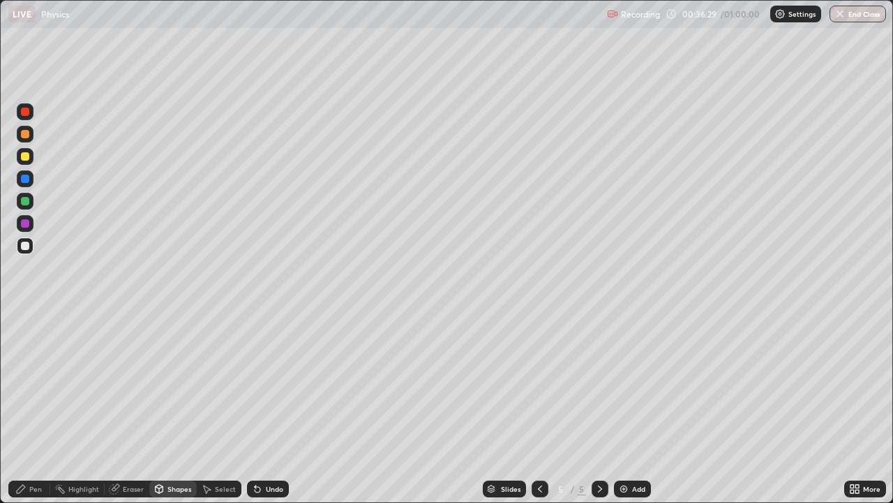
click at [22, 249] on div at bounding box center [25, 246] width 8 height 8
click at [169, 384] on div "Shapes" at bounding box center [172, 488] width 47 height 17
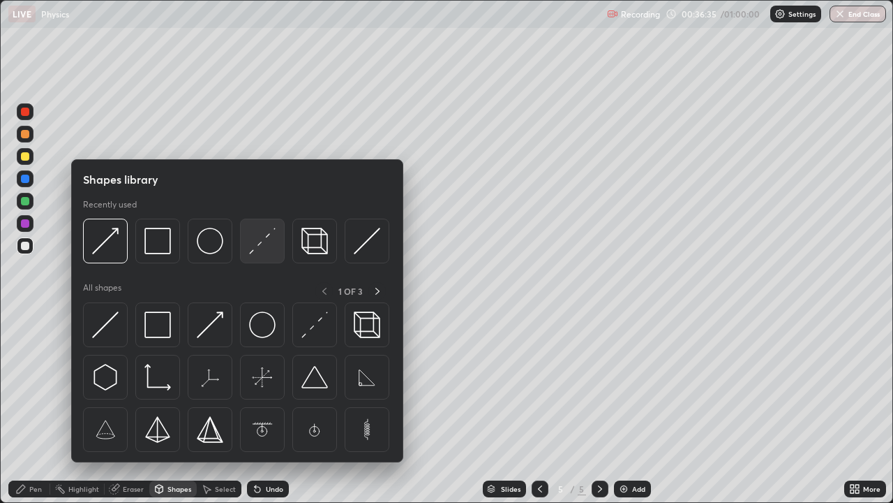
click at [260, 249] on img at bounding box center [262, 241] width 27 height 27
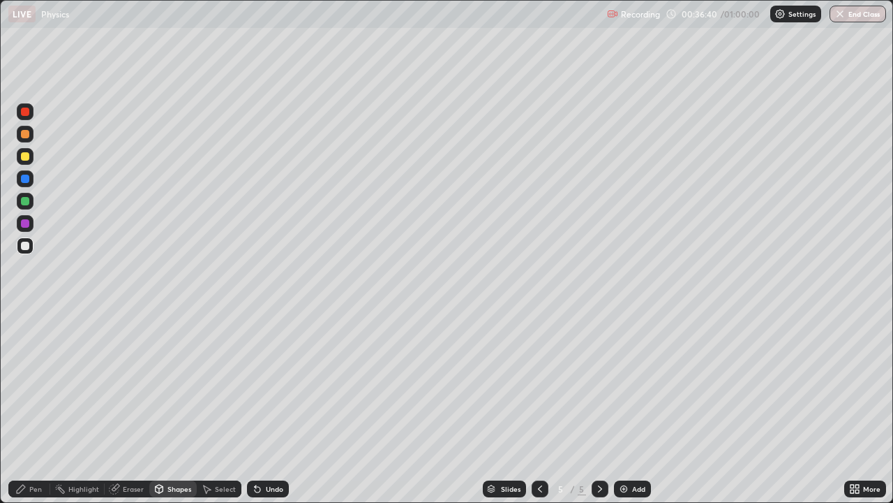
click at [19, 384] on icon at bounding box center [21, 488] width 8 height 8
click at [24, 115] on div at bounding box center [25, 111] width 8 height 8
click at [175, 384] on div "Shapes" at bounding box center [180, 488] width 24 height 7
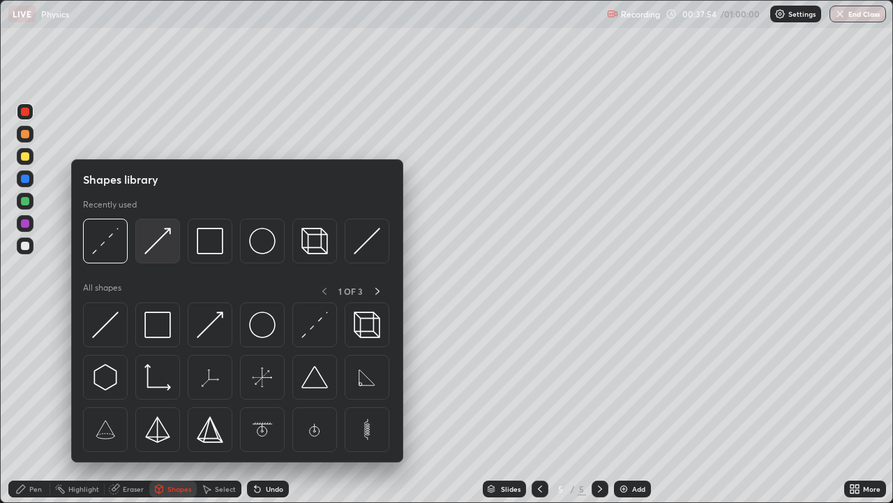
click at [150, 242] on img at bounding box center [157, 241] width 27 height 27
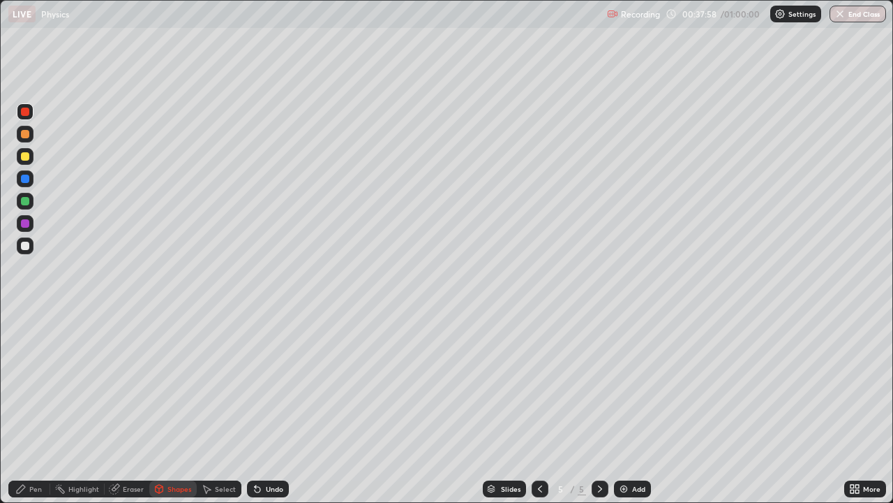
click at [22, 384] on icon at bounding box center [20, 488] width 11 height 11
click at [25, 318] on div at bounding box center [25, 318] width 3 height 3
click at [169, 384] on div "Shapes" at bounding box center [180, 488] width 24 height 7
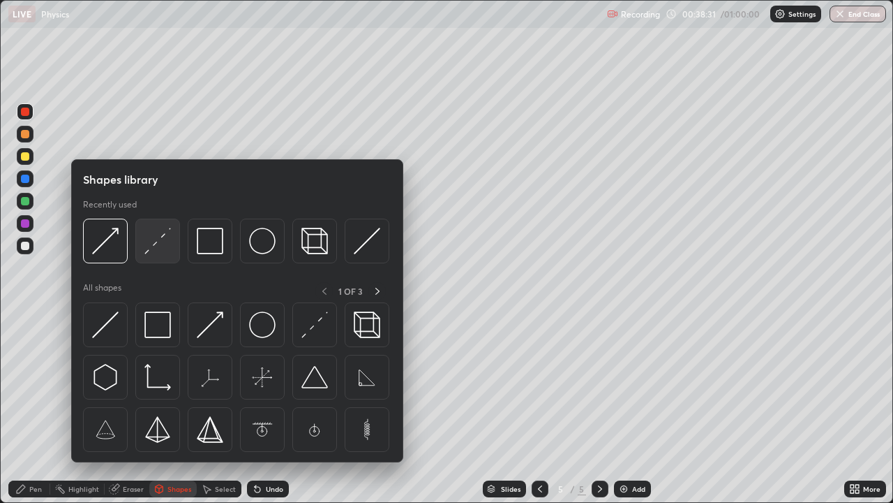
click at [161, 241] on img at bounding box center [157, 241] width 27 height 27
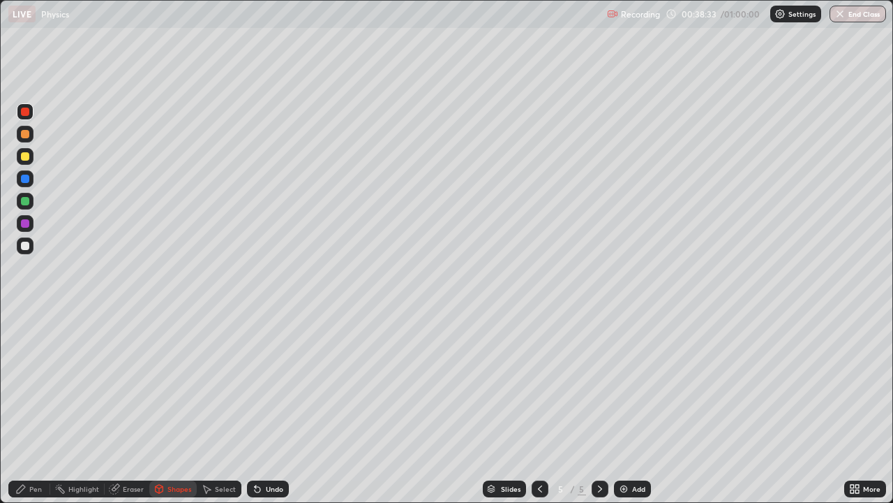
click at [218, 384] on div "Select" at bounding box center [225, 488] width 21 height 7
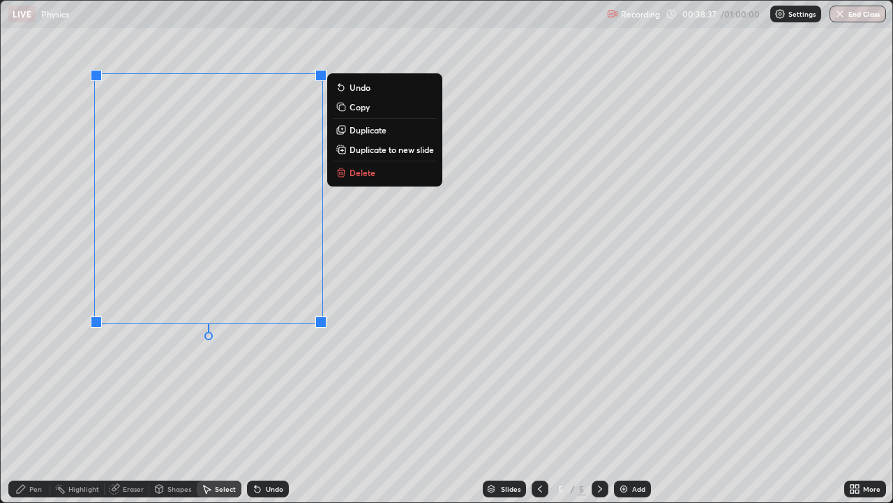
click at [366, 131] on p "Duplicate" at bounding box center [368, 129] width 37 height 11
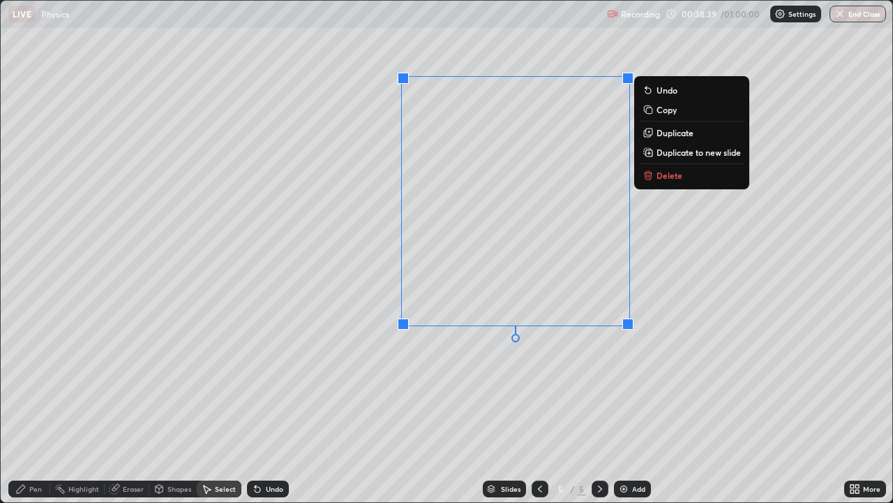
click at [130, 384] on div "Eraser" at bounding box center [133, 488] width 21 height 7
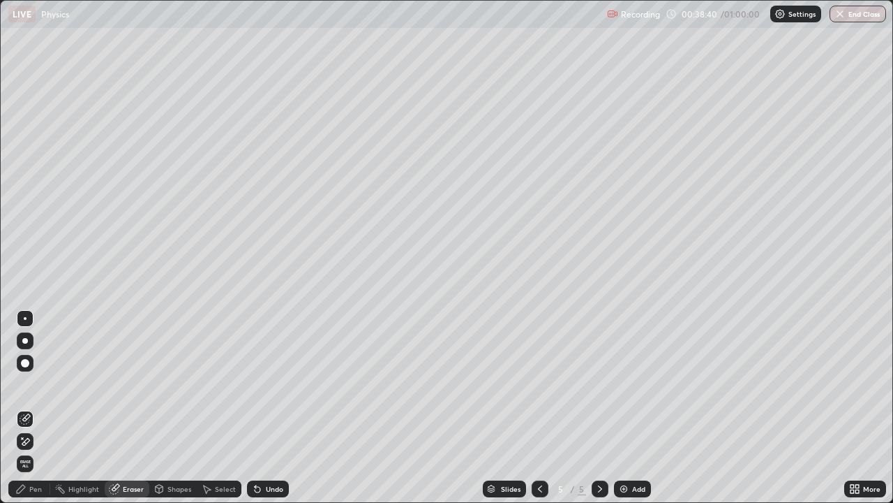
click at [20, 384] on icon at bounding box center [25, 442] width 11 height 12
click at [221, 384] on div "Select" at bounding box center [225, 488] width 21 height 7
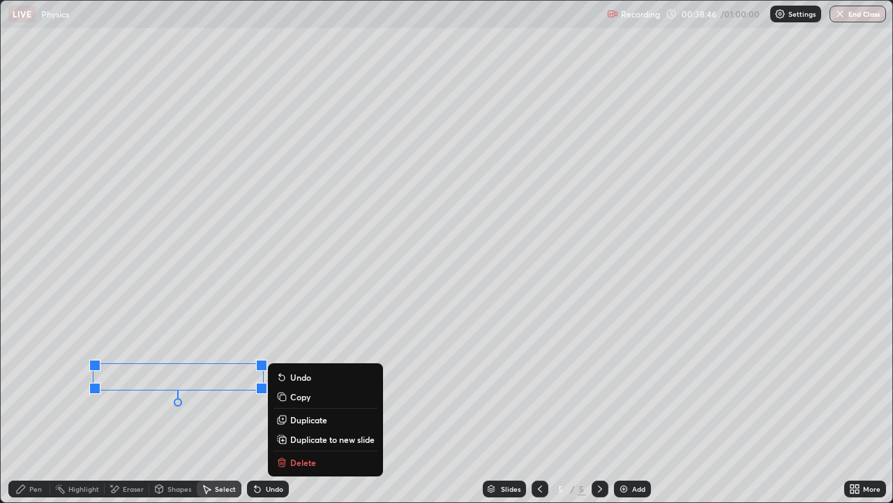
click at [151, 384] on div "0 ° Undo Copy Duplicate Duplicate to new slide Delete" at bounding box center [447, 251] width 892 height 501
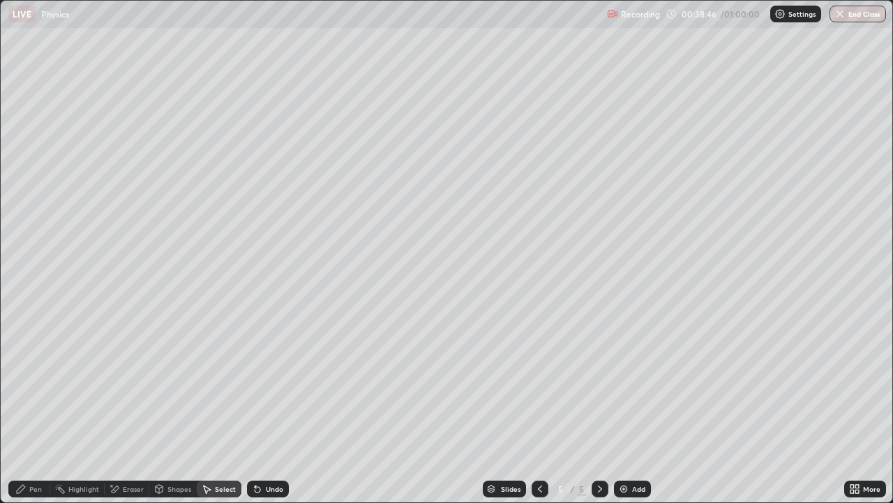
click at [180, 384] on div "Shapes" at bounding box center [180, 488] width 24 height 7
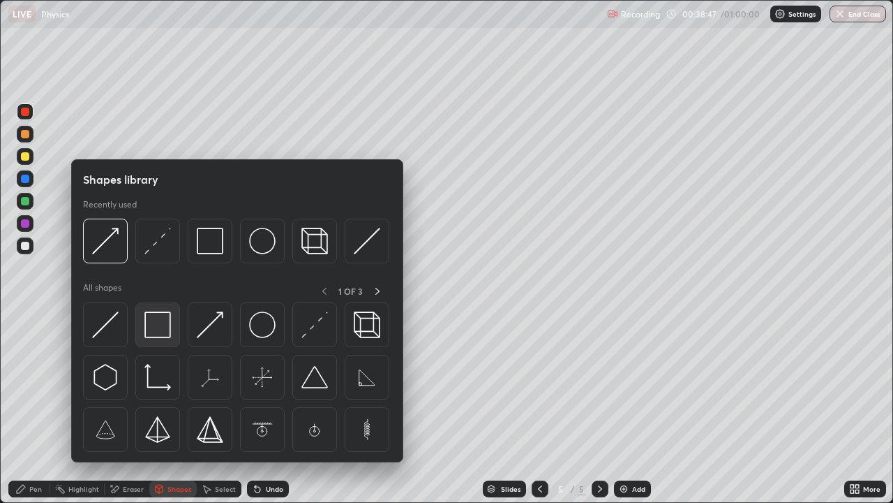
click at [165, 329] on img at bounding box center [157, 324] width 27 height 27
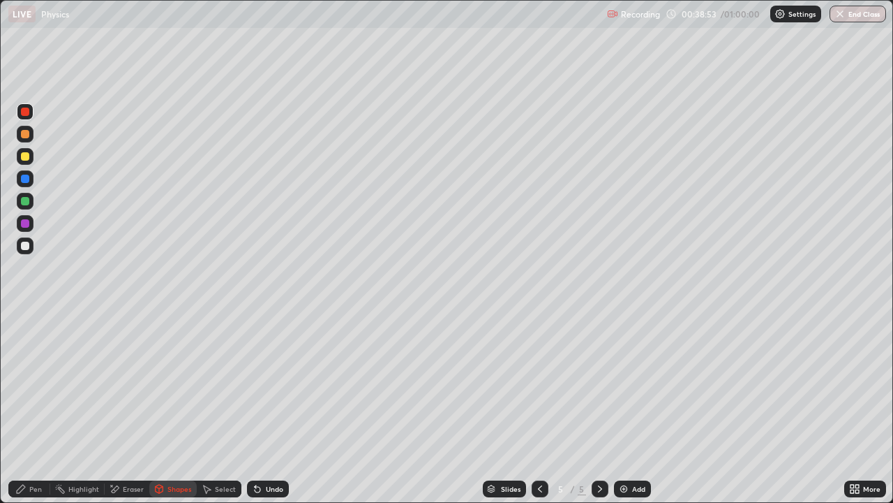
click at [22, 207] on div at bounding box center [25, 201] width 17 height 17
click at [163, 384] on icon at bounding box center [159, 488] width 11 height 11
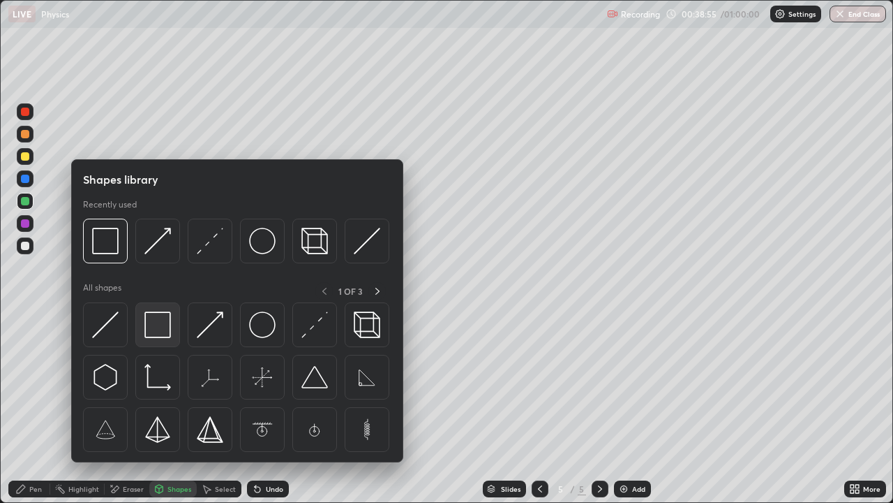
click at [161, 332] on img at bounding box center [157, 324] width 27 height 27
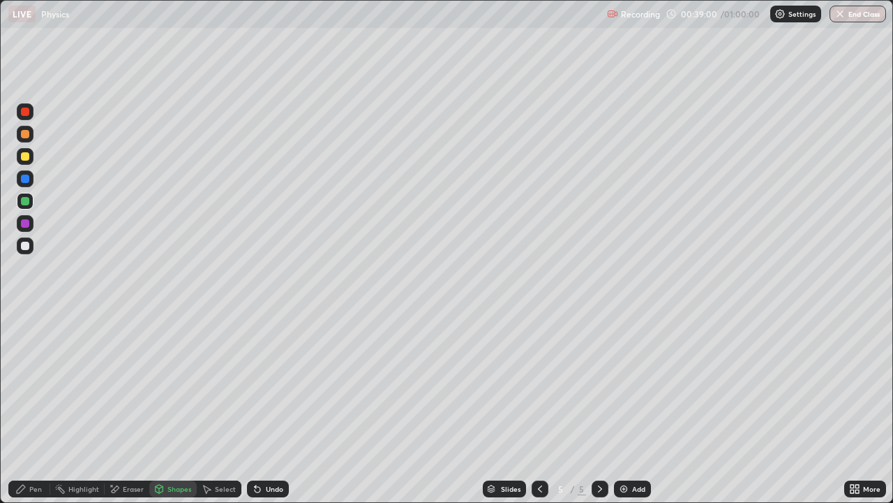
click at [23, 384] on div "Pen" at bounding box center [29, 488] width 42 height 17
click at [175, 384] on div "Shapes" at bounding box center [180, 488] width 24 height 7
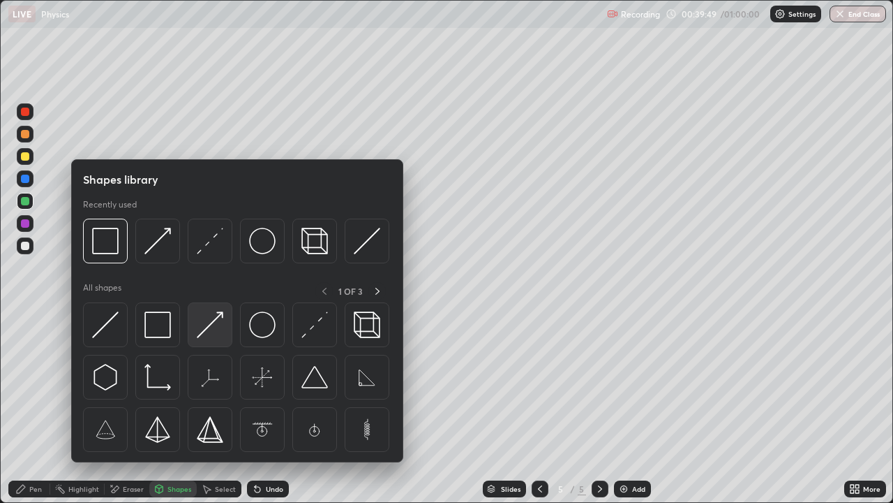
click at [212, 328] on img at bounding box center [210, 324] width 27 height 27
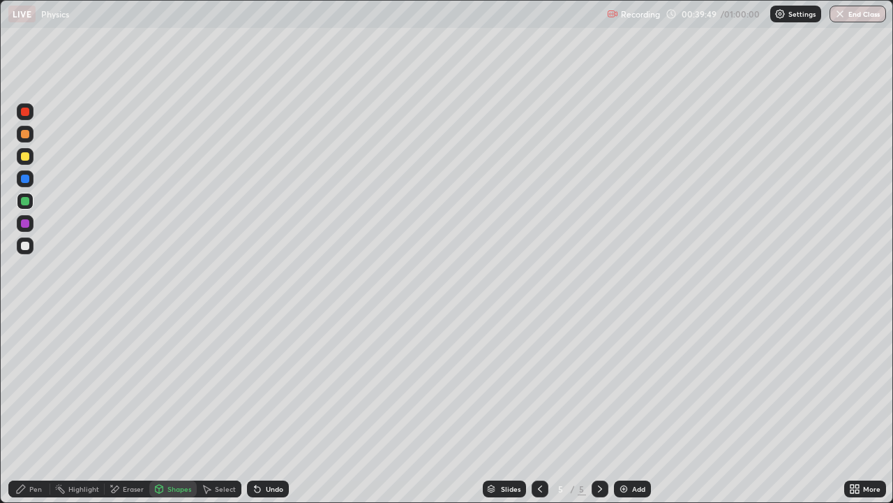
click at [25, 154] on div at bounding box center [25, 156] width 8 height 8
click at [20, 206] on div at bounding box center [25, 201] width 17 height 17
click at [262, 384] on div "Undo" at bounding box center [268, 488] width 42 height 17
click at [22, 384] on div "Pen" at bounding box center [29, 488] width 42 height 17
click at [170, 384] on div "Shapes" at bounding box center [180, 488] width 24 height 7
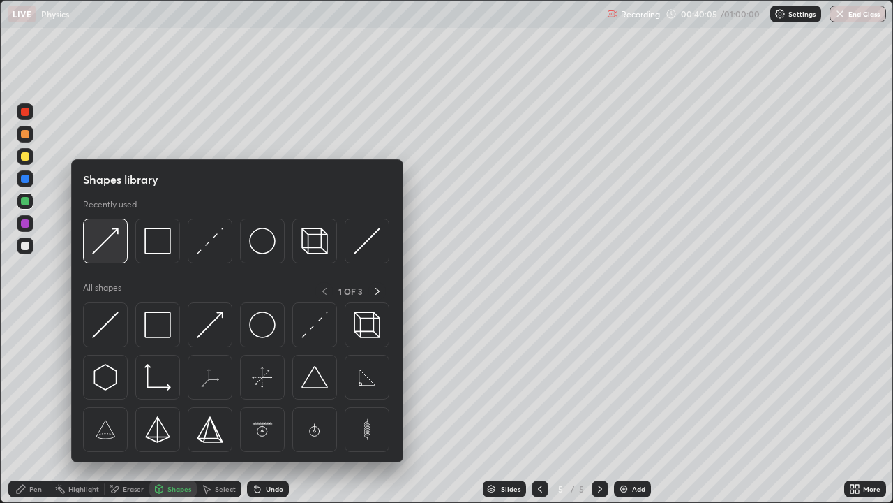
click at [109, 247] on img at bounding box center [105, 241] width 27 height 27
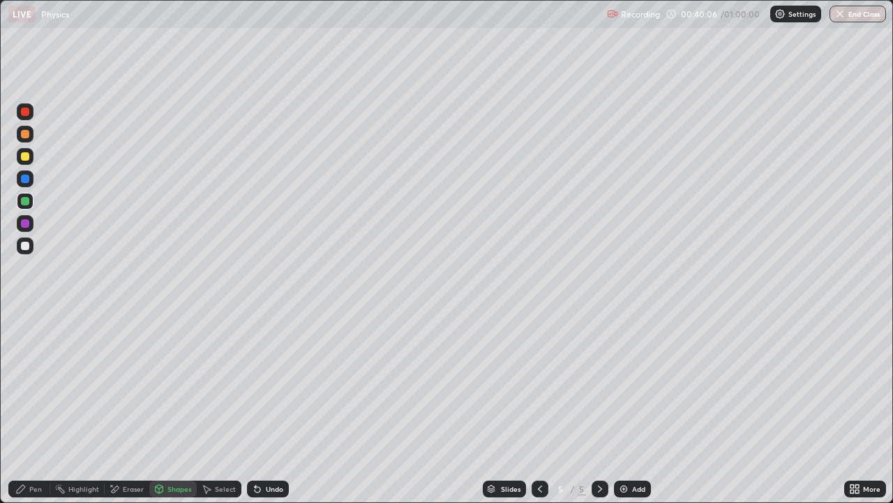
click at [22, 161] on div at bounding box center [25, 156] width 17 height 17
click at [28, 384] on div "Pen" at bounding box center [29, 488] width 42 height 17
click at [23, 136] on div at bounding box center [25, 134] width 8 height 8
click at [172, 384] on div "Shapes" at bounding box center [180, 488] width 24 height 7
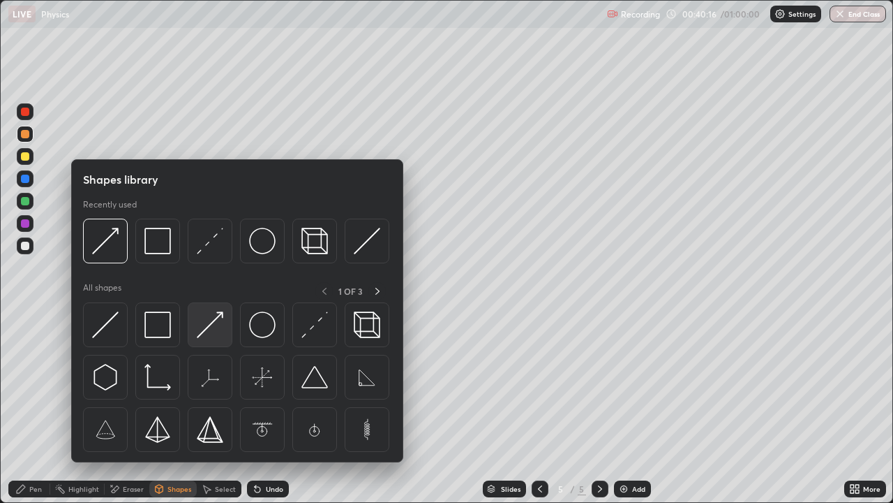
click at [203, 327] on img at bounding box center [210, 324] width 27 height 27
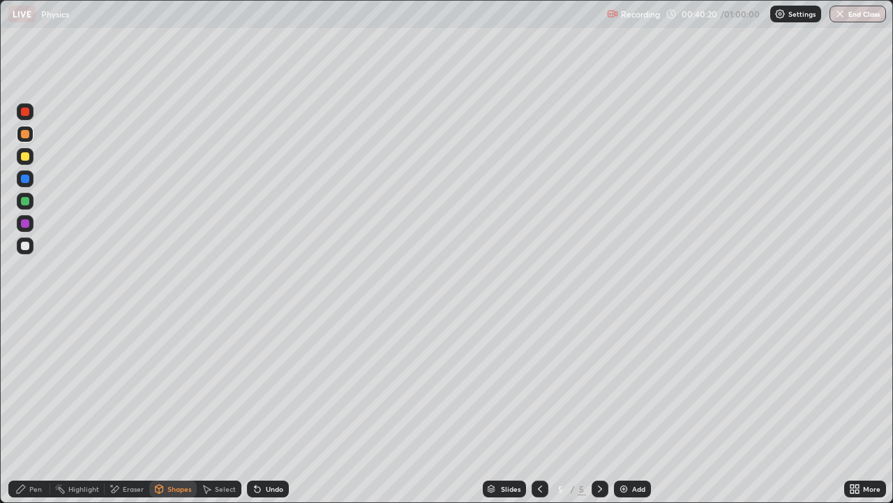
click at [32, 384] on div "Pen" at bounding box center [35, 488] width 13 height 7
click at [26, 157] on div at bounding box center [25, 156] width 8 height 8
click at [164, 384] on div "Shapes" at bounding box center [172, 488] width 47 height 17
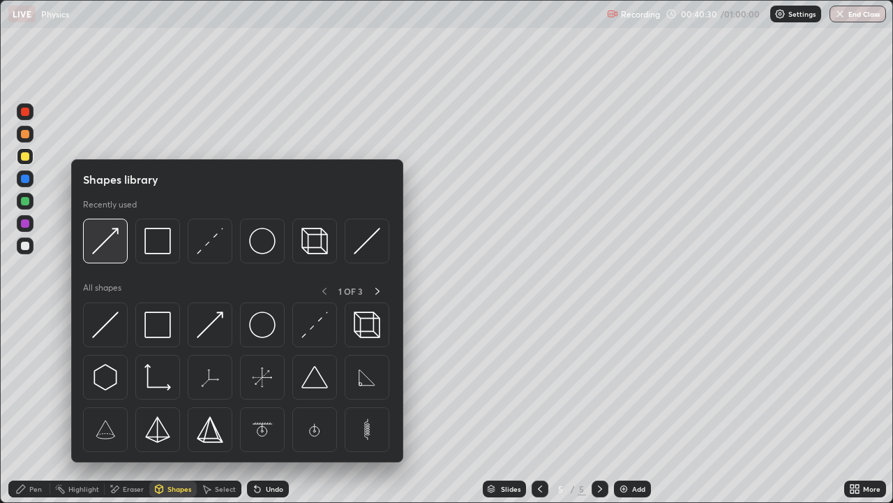
click at [110, 251] on img at bounding box center [105, 241] width 27 height 27
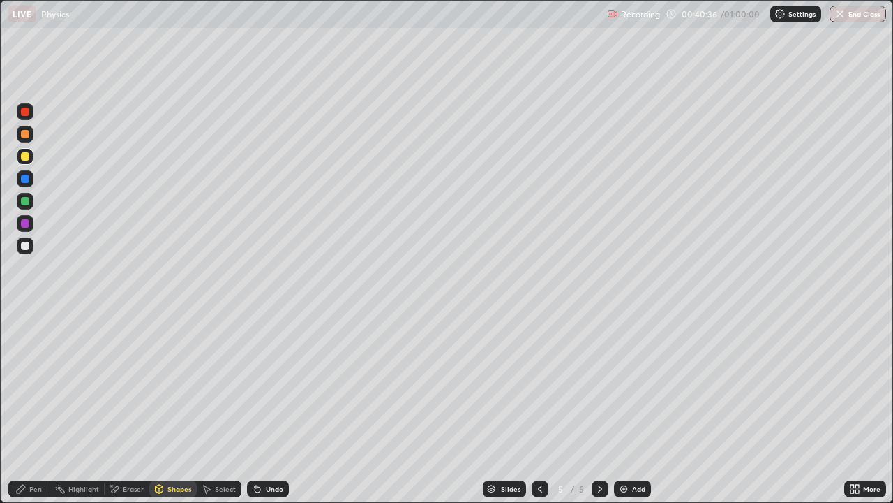
click at [30, 384] on div "Pen" at bounding box center [35, 488] width 13 height 7
click at [131, 384] on div "Eraser" at bounding box center [127, 488] width 45 height 17
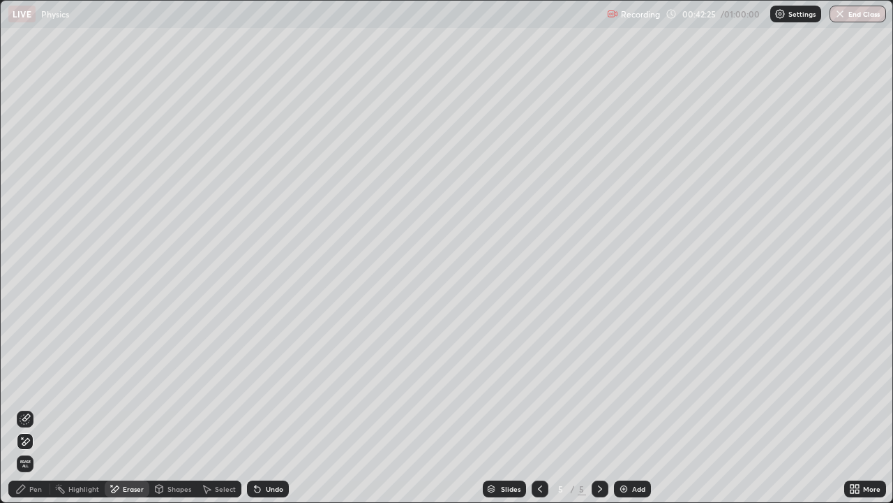
click at [161, 384] on icon at bounding box center [160, 488] width 8 height 2
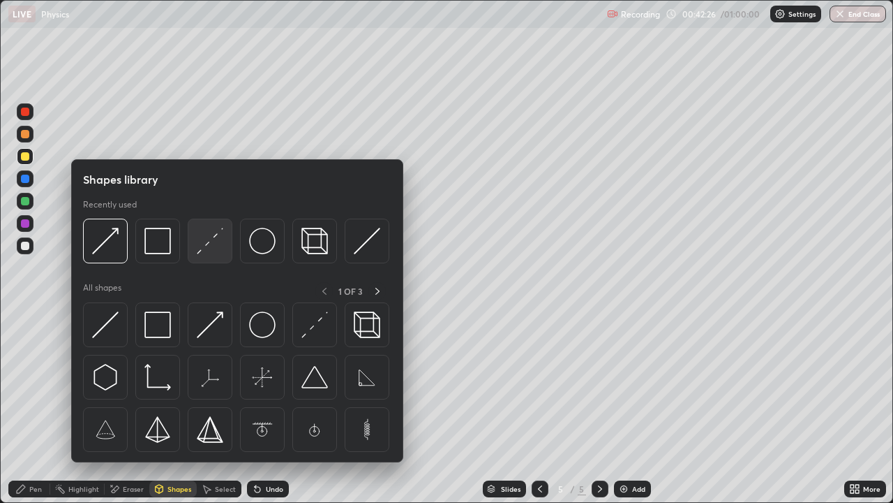
click at [214, 249] on img at bounding box center [210, 241] width 27 height 27
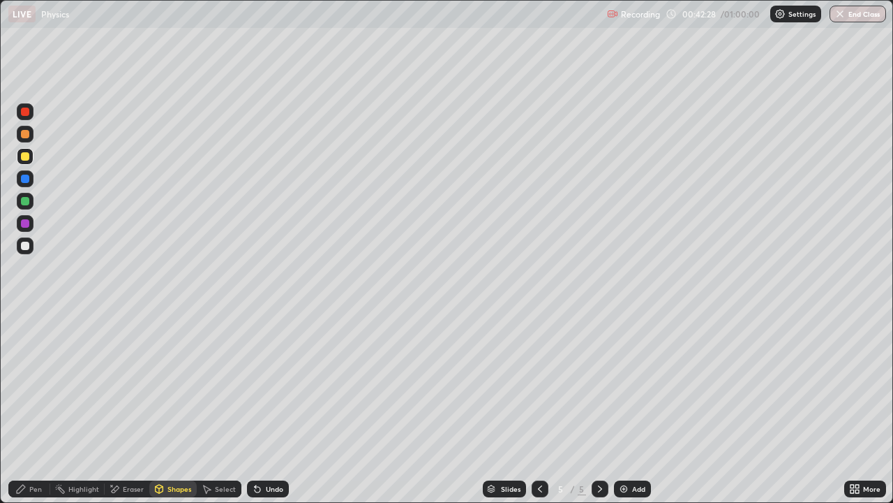
click at [38, 384] on div "Pen" at bounding box center [35, 488] width 13 height 7
click at [266, 384] on div "Undo" at bounding box center [268, 488] width 42 height 17
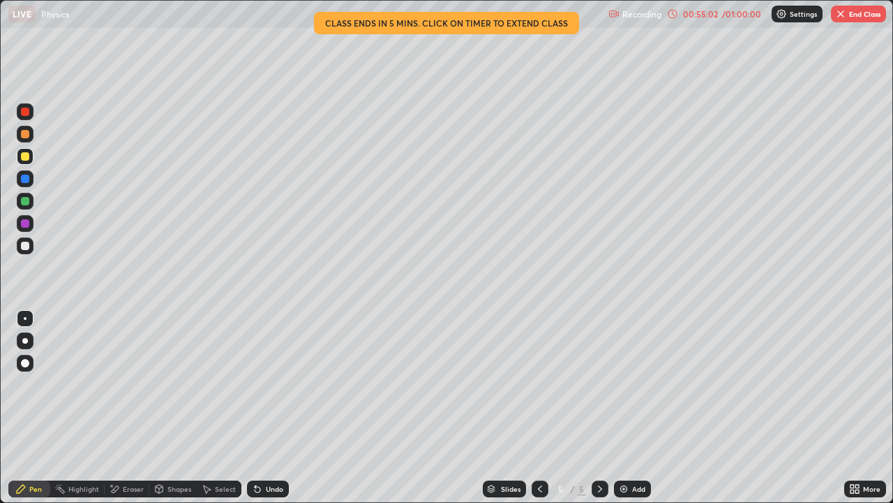
click at [635, 384] on div "Add" at bounding box center [638, 488] width 13 height 7
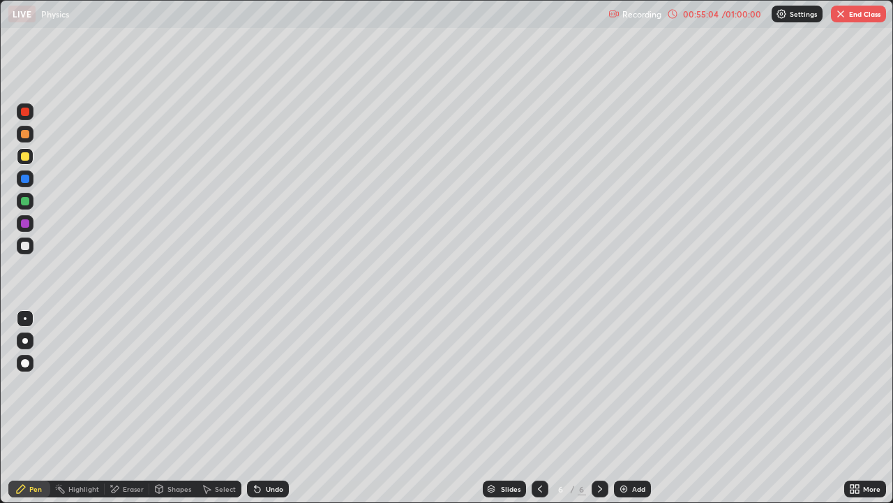
click at [533, 384] on div at bounding box center [540, 488] width 17 height 17
click at [607, 384] on div at bounding box center [600, 488] width 17 height 17
click at [533, 384] on div at bounding box center [540, 488] width 17 height 17
click at [600, 384] on icon at bounding box center [600, 488] width 4 height 7
click at [536, 384] on icon at bounding box center [540, 488] width 11 height 11
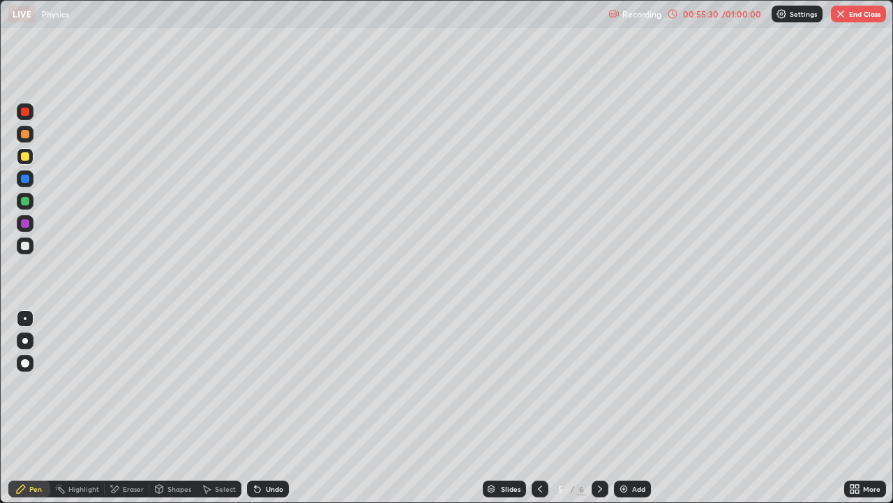
click at [599, 384] on icon at bounding box center [600, 488] width 11 height 11
click at [172, 384] on div "Shapes" at bounding box center [172, 488] width 47 height 17
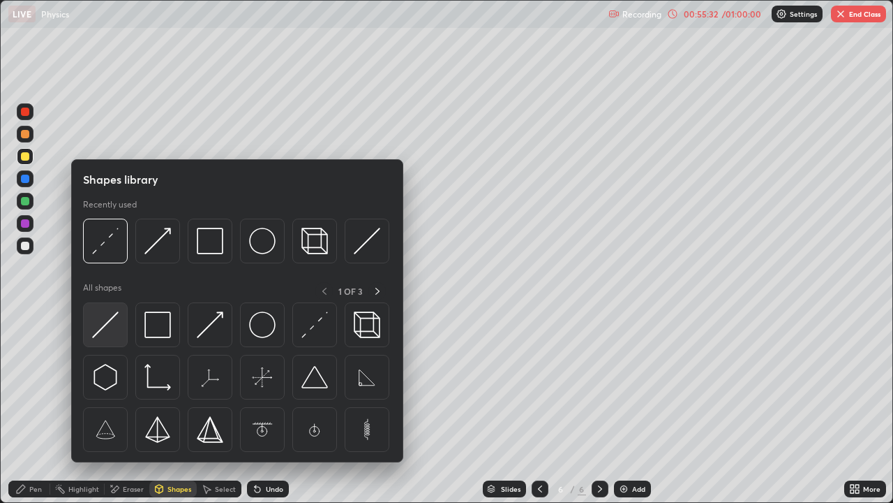
click at [109, 327] on img at bounding box center [105, 324] width 27 height 27
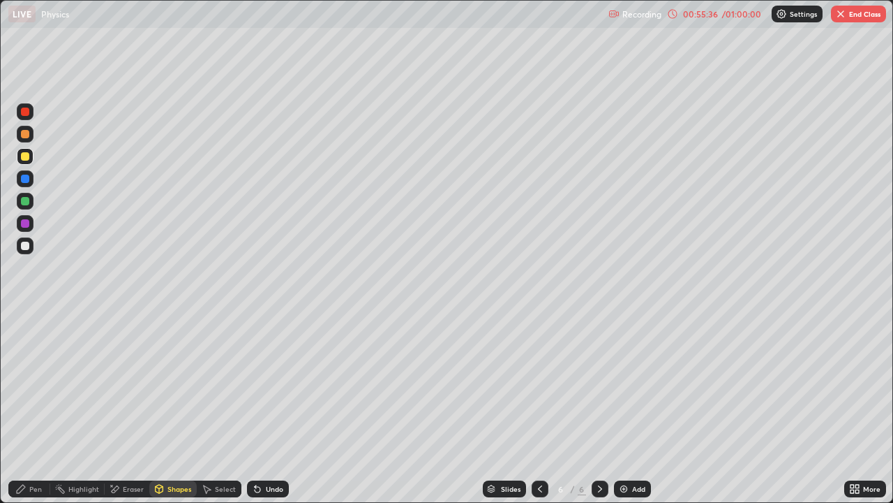
click at [184, 384] on div "Shapes" at bounding box center [172, 488] width 47 height 17
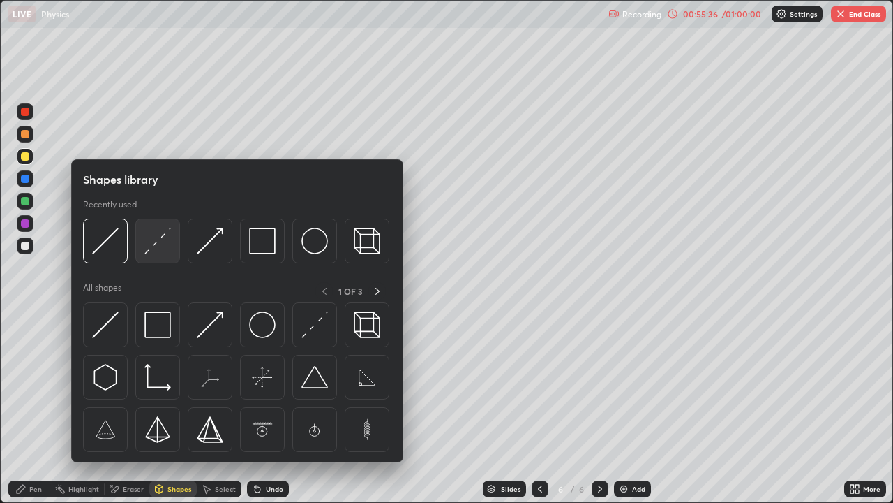
click at [157, 239] on img at bounding box center [157, 241] width 27 height 27
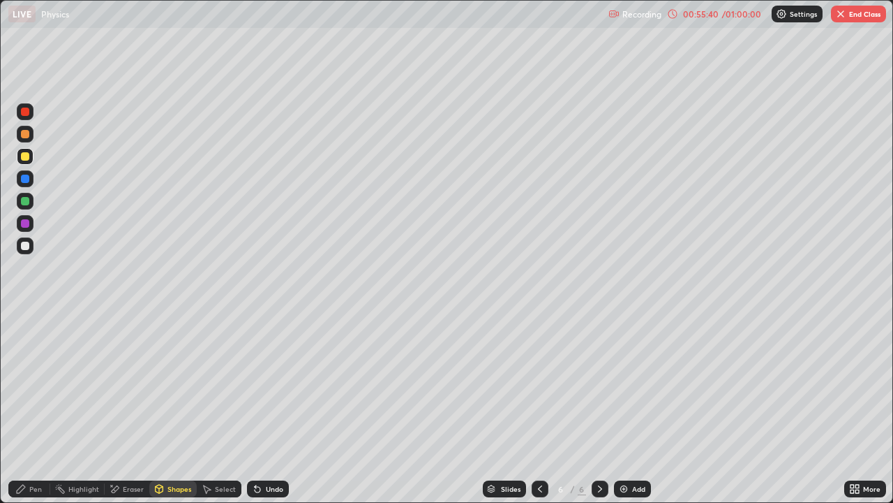
click at [21, 384] on div "Pen" at bounding box center [29, 488] width 42 height 17
click at [174, 384] on div "Shapes" at bounding box center [180, 488] width 24 height 7
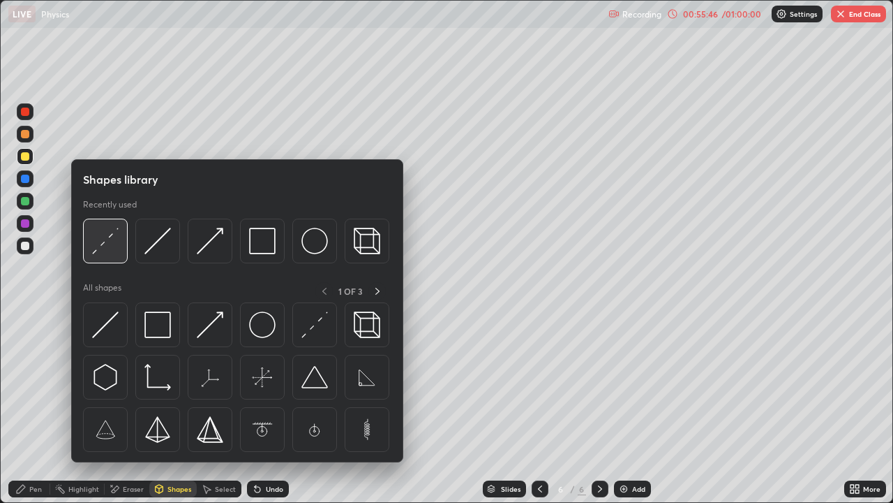
click at [102, 244] on img at bounding box center [105, 241] width 27 height 27
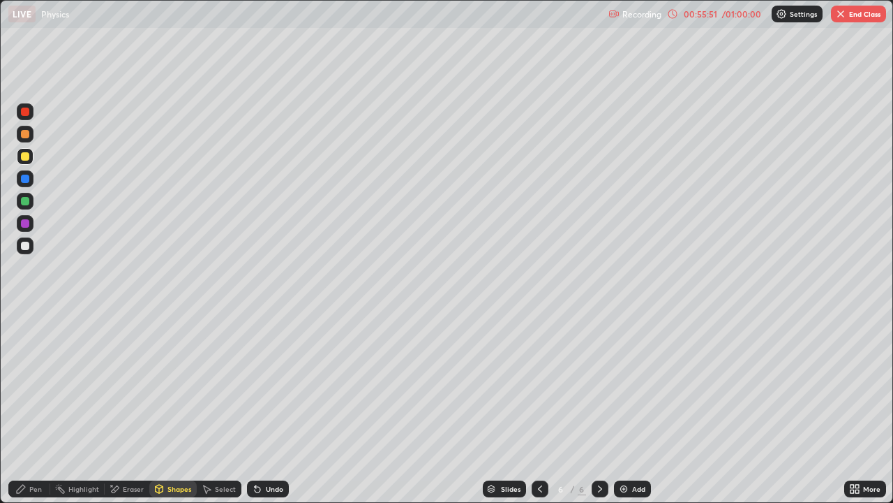
click at [19, 384] on icon at bounding box center [21, 488] width 8 height 8
click at [181, 384] on div "Shapes" at bounding box center [180, 488] width 24 height 7
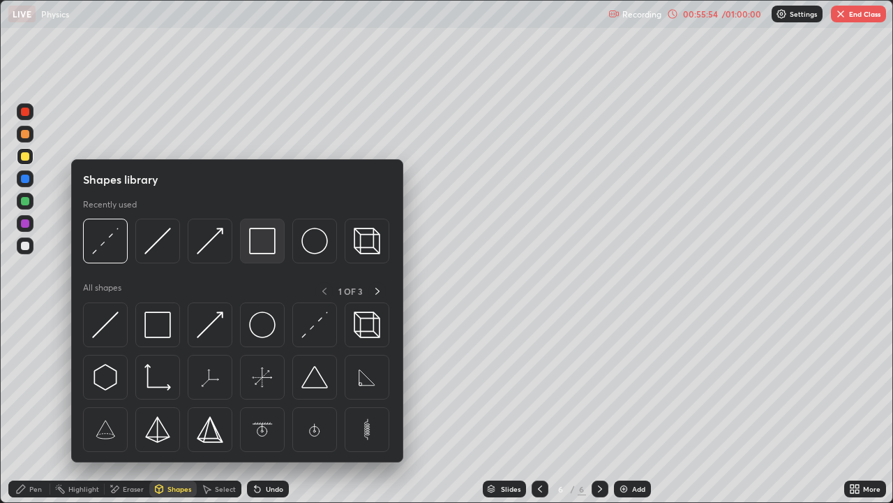
click at [259, 239] on img at bounding box center [262, 241] width 27 height 27
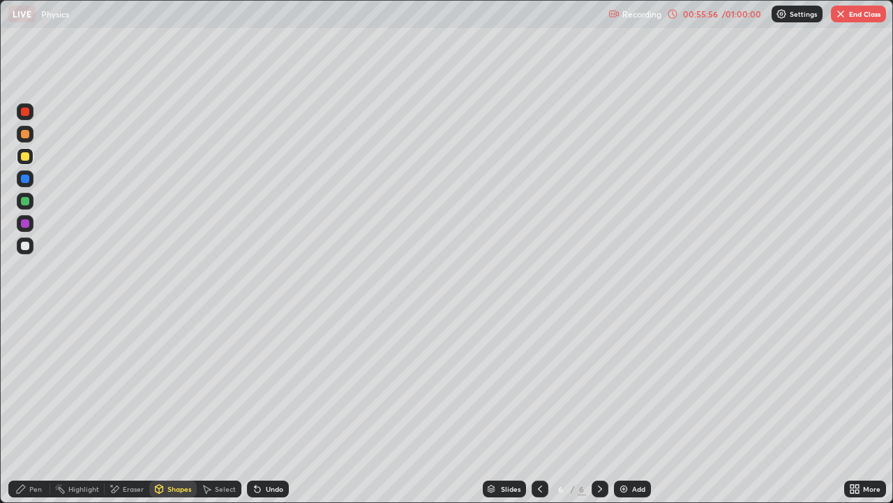
click at [539, 384] on icon at bounding box center [540, 488] width 11 height 11
click at [597, 384] on icon at bounding box center [600, 488] width 11 height 11
click at [274, 384] on div "Undo" at bounding box center [274, 488] width 17 height 7
click at [271, 384] on div "Undo" at bounding box center [274, 488] width 17 height 7
click at [215, 384] on div "Select" at bounding box center [225, 488] width 21 height 7
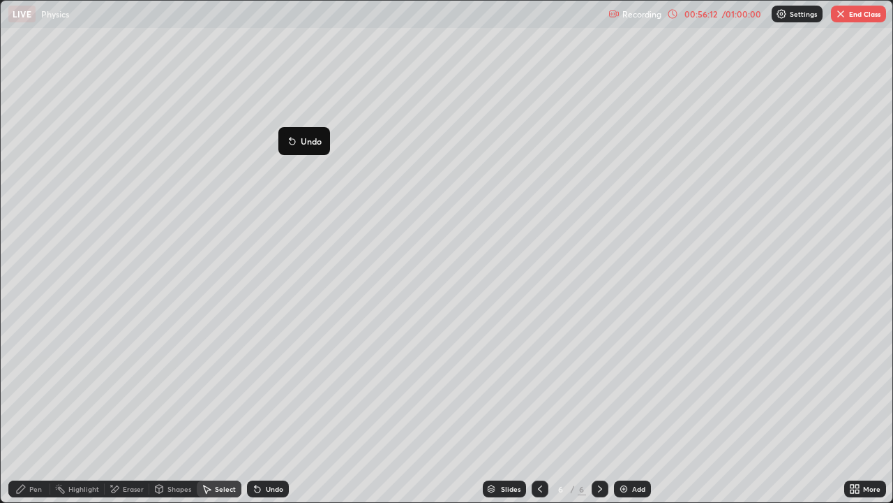
click at [245, 235] on div "18 ° Undo Copy Duplicate Duplicate to new slide Delete" at bounding box center [447, 251] width 892 height 501
click at [19, 384] on div "Pen" at bounding box center [29, 488] width 42 height 17
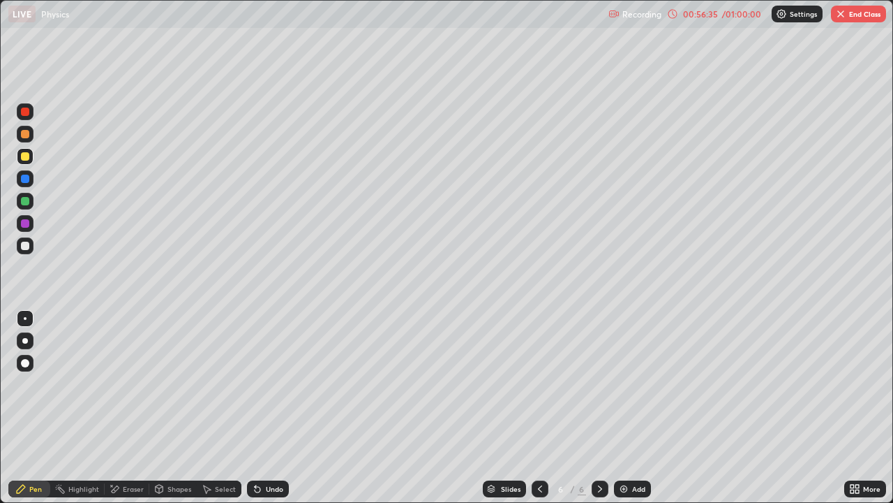
click at [266, 384] on div "Undo" at bounding box center [268, 488] width 42 height 17
click at [265, 384] on div "Undo" at bounding box center [268, 488] width 42 height 17
click at [267, 384] on div "Undo" at bounding box center [268, 488] width 42 height 17
click at [267, 384] on div "Undo" at bounding box center [274, 488] width 17 height 7
click at [269, 384] on div "Undo" at bounding box center [274, 488] width 17 height 7
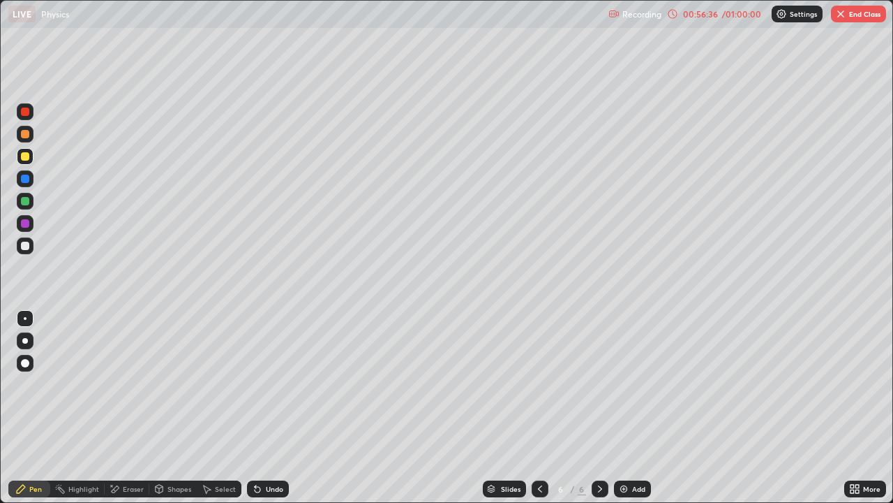
click at [270, 384] on div "Undo" at bounding box center [274, 488] width 17 height 7
click at [268, 384] on div "Undo" at bounding box center [274, 488] width 17 height 7
click at [858, 384] on icon at bounding box center [857, 490] width 3 height 3
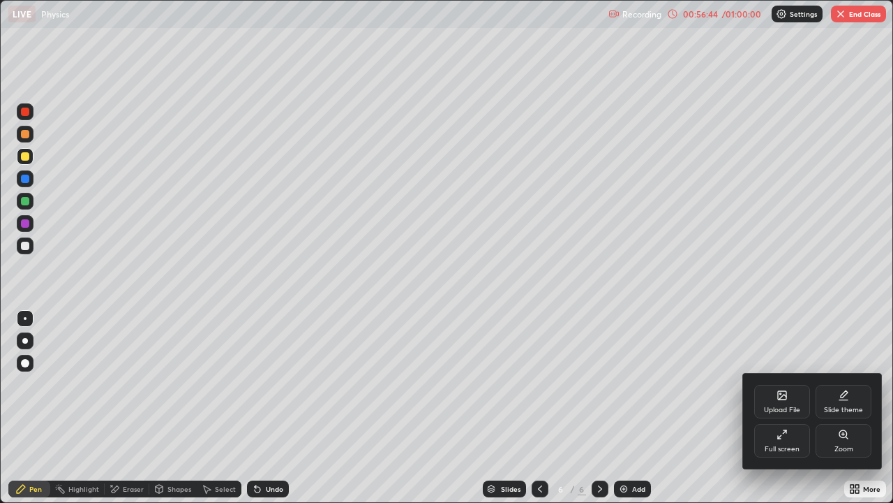
click at [771, 384] on div "Full screen" at bounding box center [783, 441] width 56 height 34
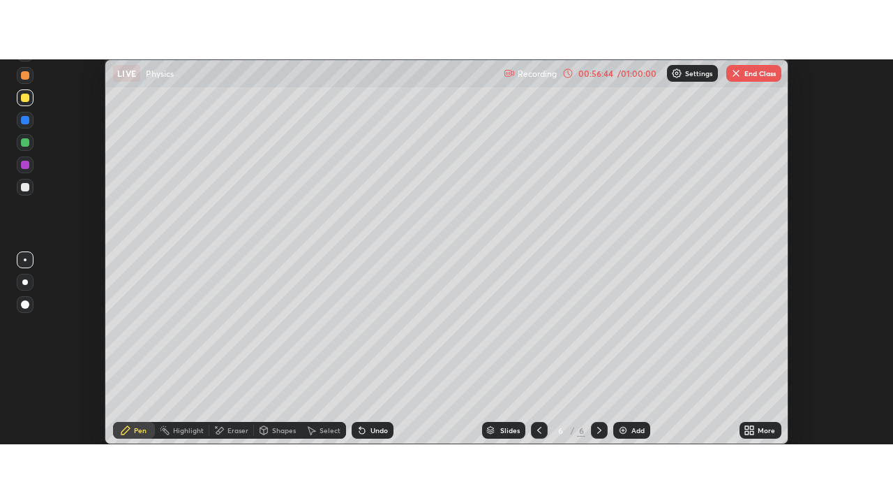
scroll to position [69419, 68910]
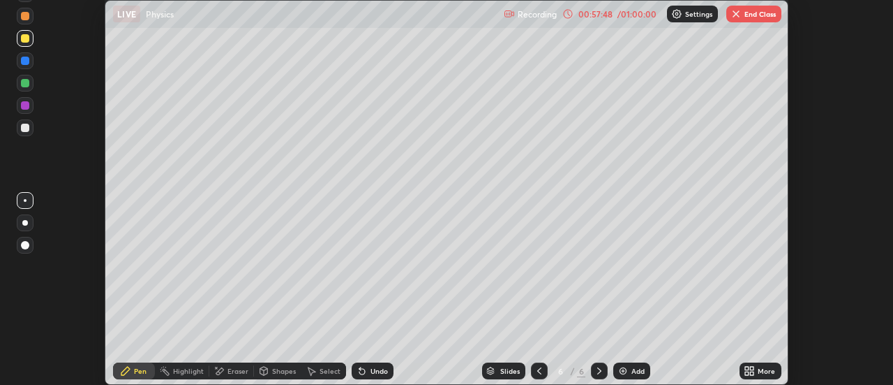
click at [748, 373] on icon at bounding box center [747, 372] width 3 height 3
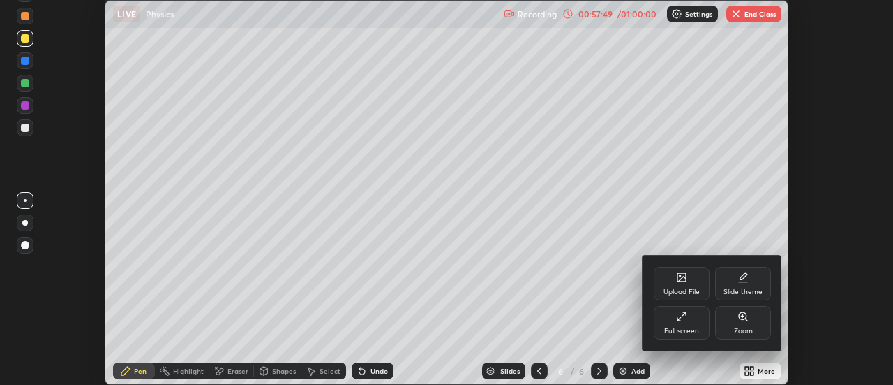
click at [672, 324] on div "Full screen" at bounding box center [682, 323] width 56 height 34
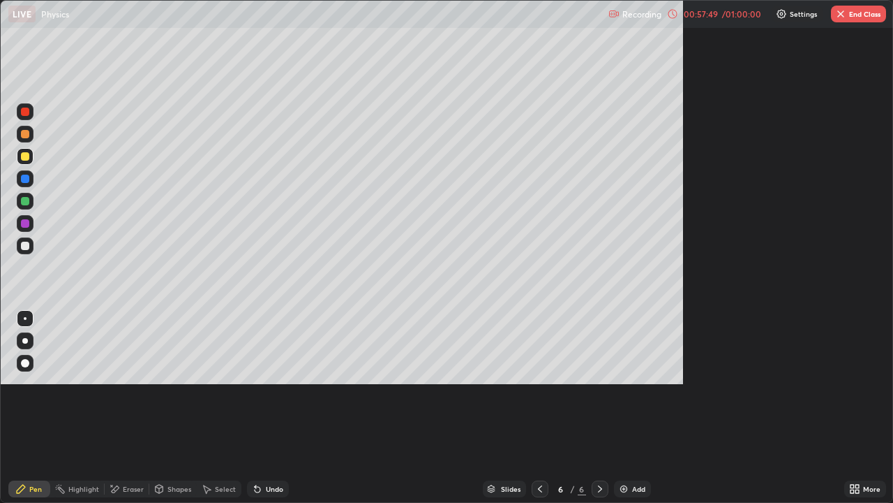
scroll to position [503, 893]
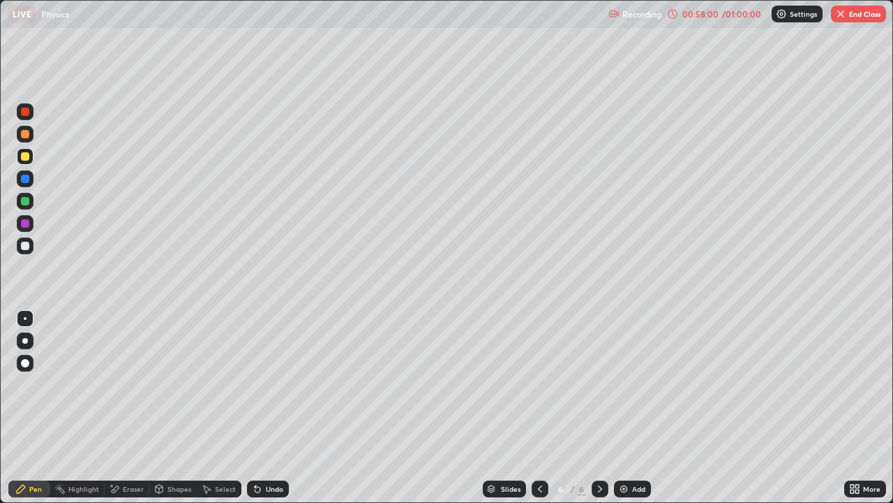
click at [170, 384] on div "Shapes" at bounding box center [180, 488] width 24 height 7
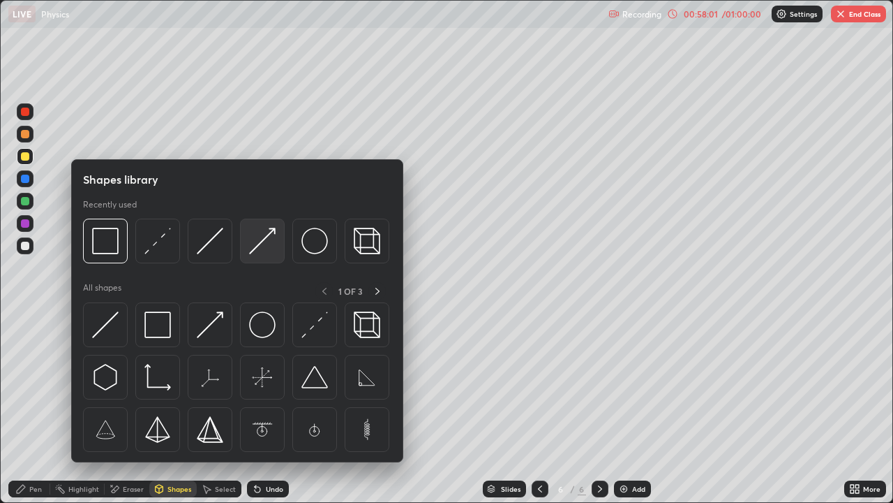
click at [255, 240] on img at bounding box center [262, 241] width 27 height 27
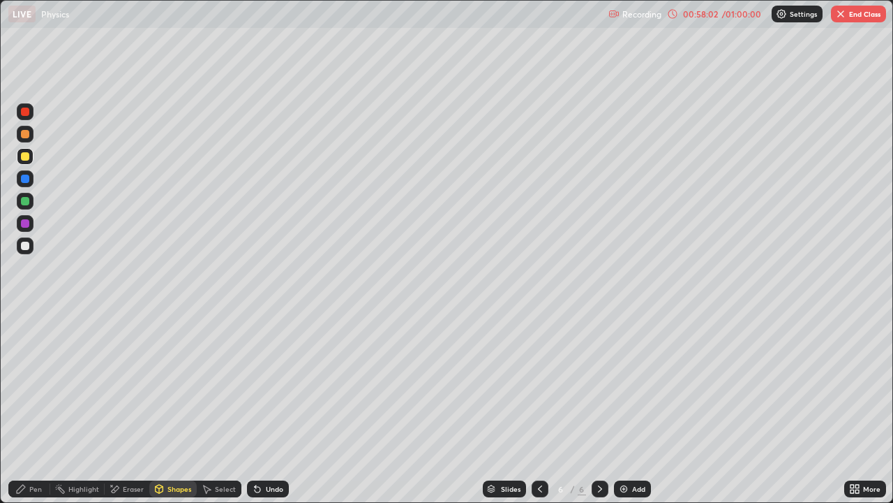
click at [22, 114] on div at bounding box center [25, 111] width 8 height 8
click at [25, 384] on div "Pen" at bounding box center [29, 488] width 42 height 17
click at [165, 384] on div "Shapes" at bounding box center [172, 488] width 47 height 17
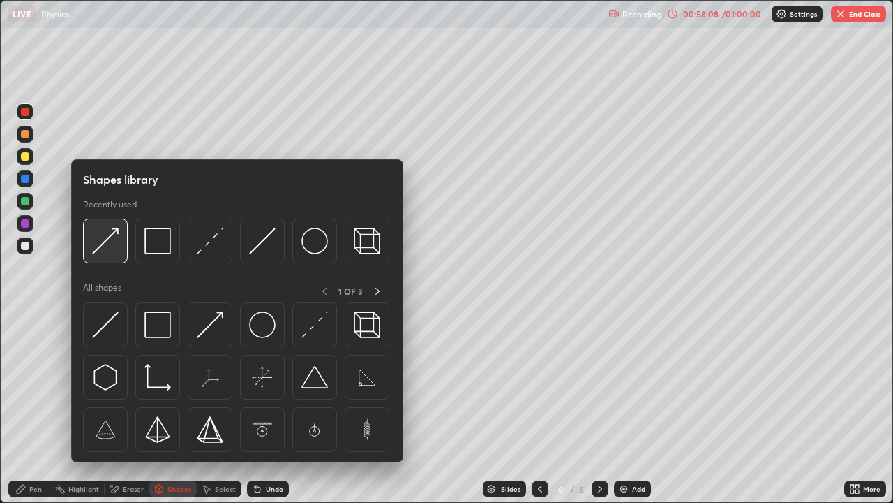
click at [103, 249] on img at bounding box center [105, 241] width 27 height 27
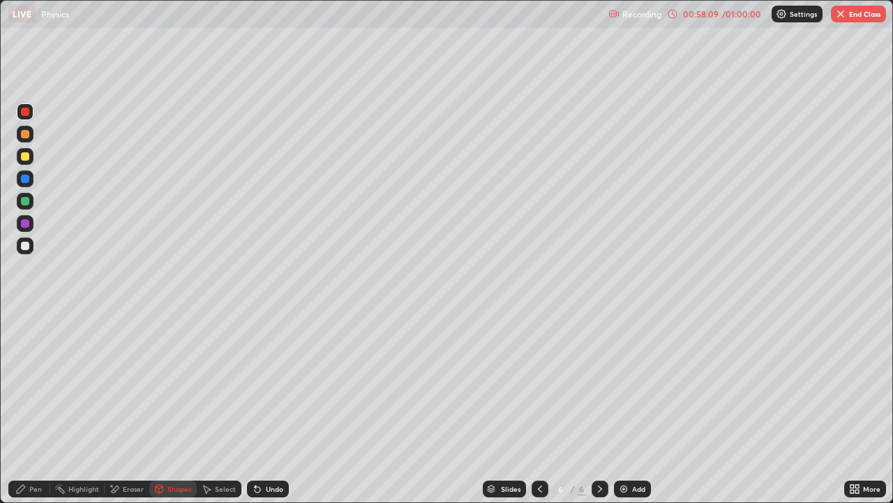
click at [24, 139] on div at bounding box center [25, 134] width 17 height 17
click at [22, 384] on icon at bounding box center [21, 488] width 8 height 8
click at [169, 384] on div "Shapes" at bounding box center [180, 488] width 24 height 7
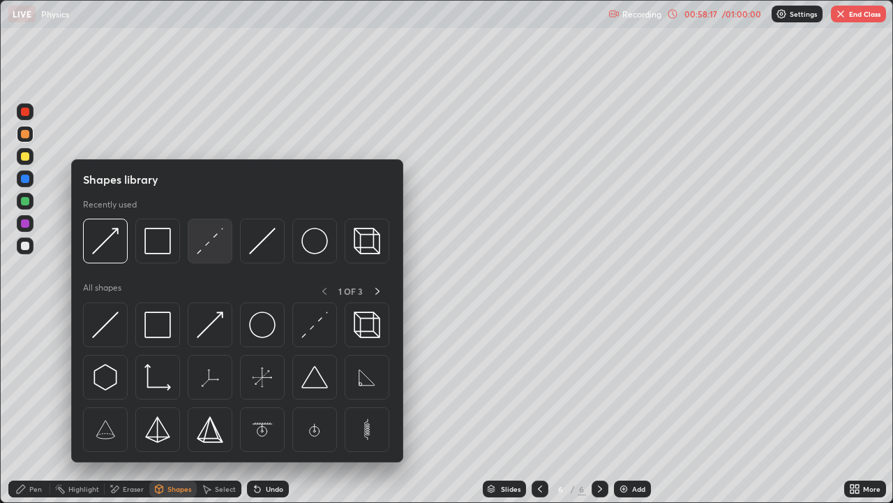
click at [207, 239] on img at bounding box center [210, 241] width 27 height 27
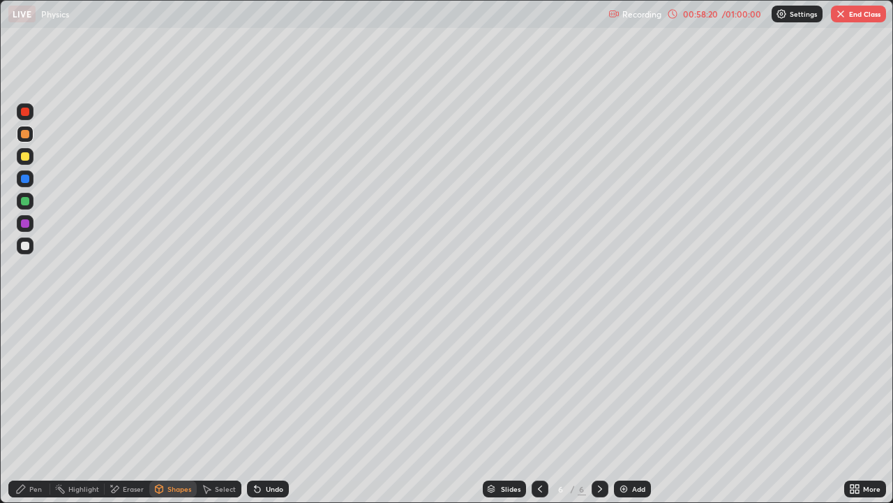
click at [267, 384] on div "Undo" at bounding box center [274, 488] width 17 height 7
click at [26, 247] on div at bounding box center [25, 246] width 8 height 8
click at [24, 384] on icon at bounding box center [20, 488] width 11 height 11
click at [171, 384] on div "Shapes" at bounding box center [180, 488] width 24 height 7
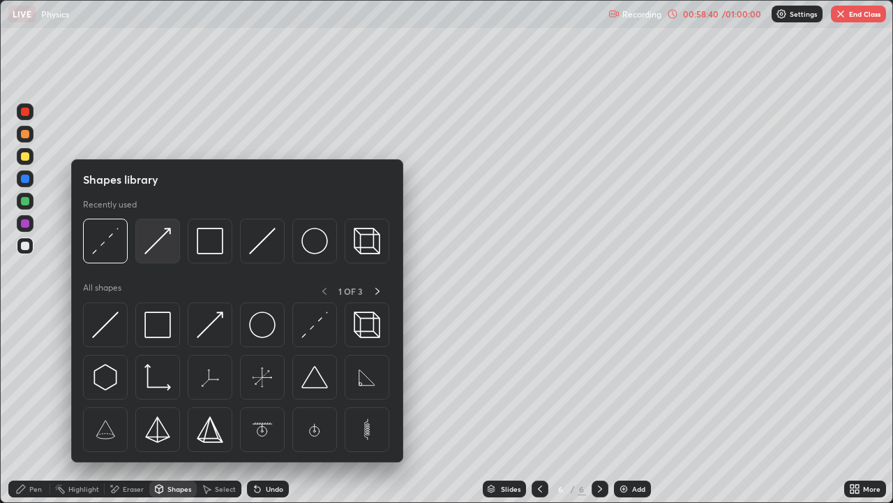
click at [153, 244] on img at bounding box center [157, 241] width 27 height 27
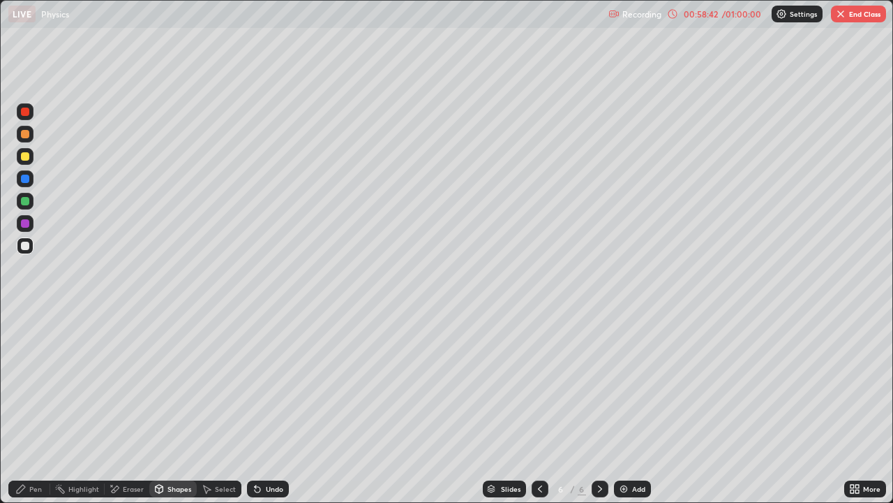
click at [24, 114] on div at bounding box center [25, 111] width 8 height 8
click at [23, 384] on icon at bounding box center [20, 488] width 11 height 11
click at [25, 318] on div at bounding box center [25, 318] width 3 height 3
click at [21, 249] on div at bounding box center [25, 245] width 17 height 17
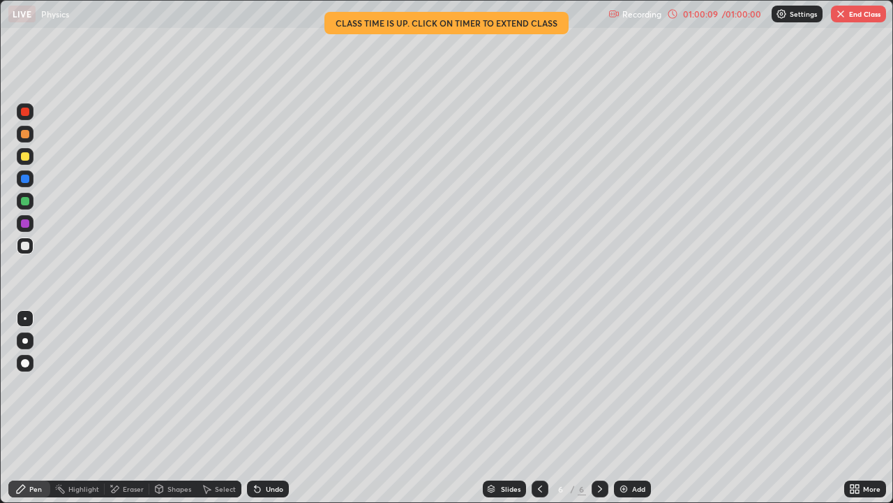
click at [24, 242] on div at bounding box center [25, 246] width 8 height 8
click at [868, 15] on button "End Class" at bounding box center [858, 14] width 55 height 17
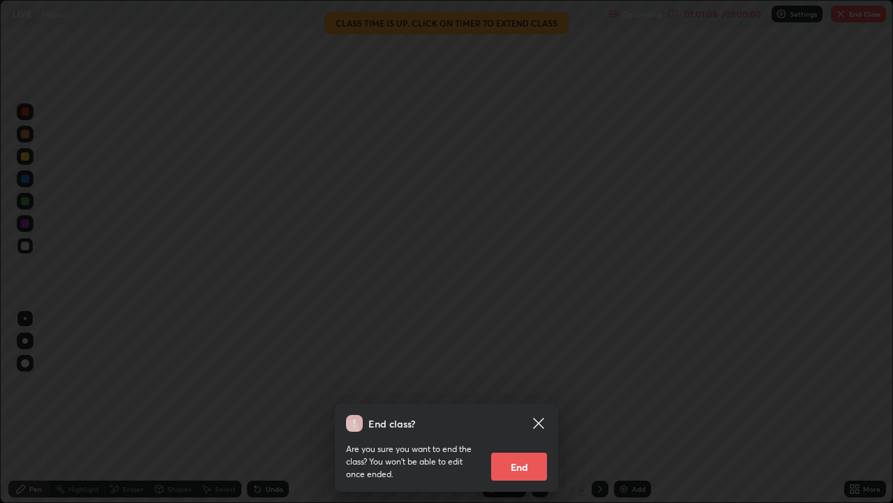
click at [528, 384] on button "End" at bounding box center [519, 466] width 56 height 28
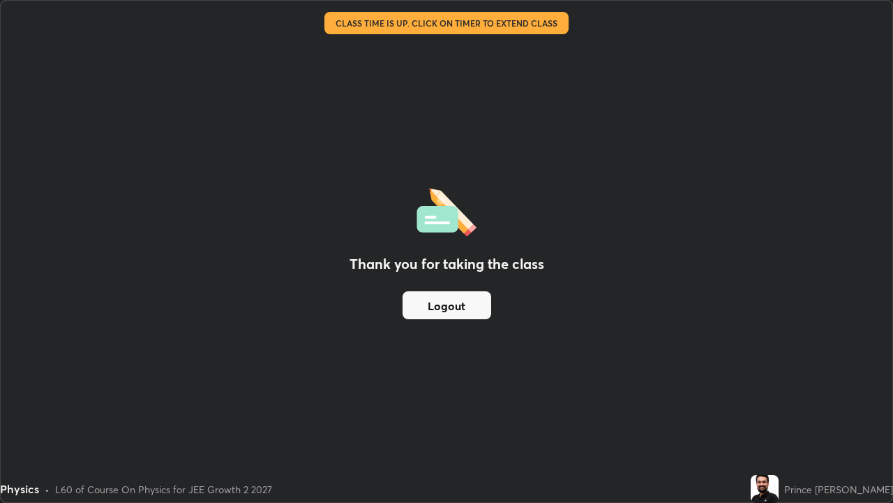
click at [456, 311] on button "Logout" at bounding box center [447, 305] width 89 height 28
